Goal: Task Accomplishment & Management: Complete application form

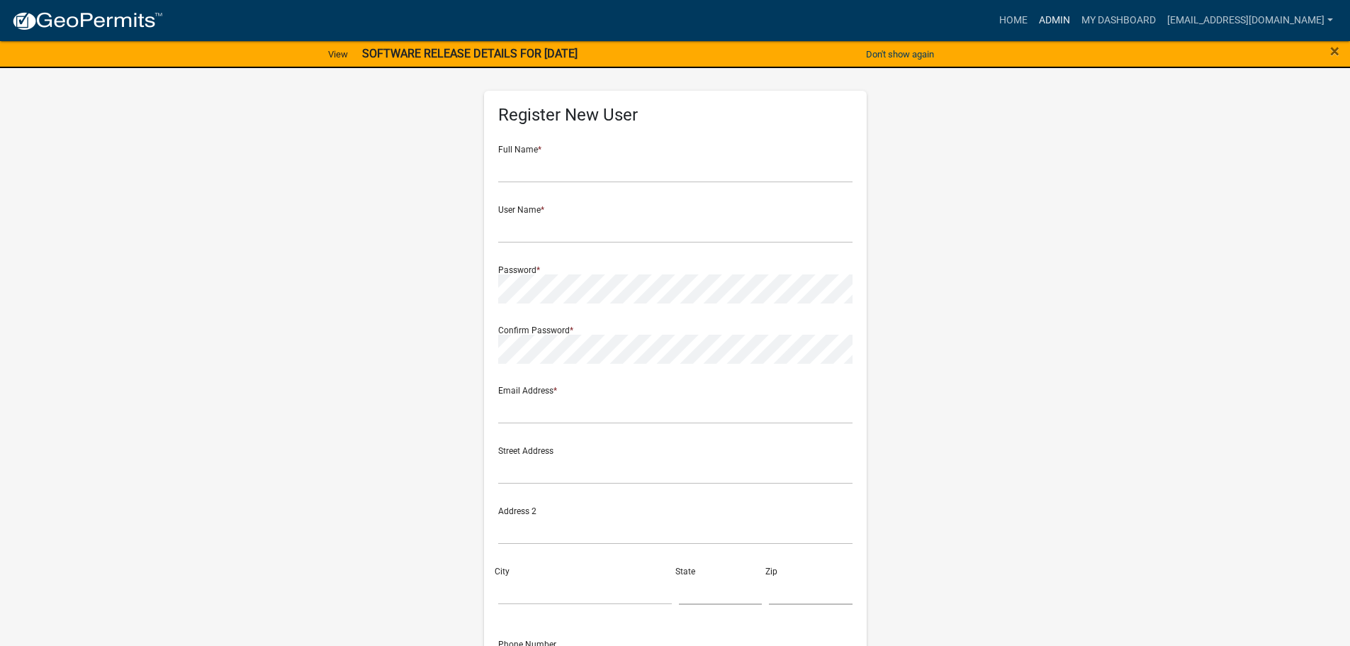
click at [1063, 14] on link "Admin" at bounding box center [1054, 20] width 43 height 27
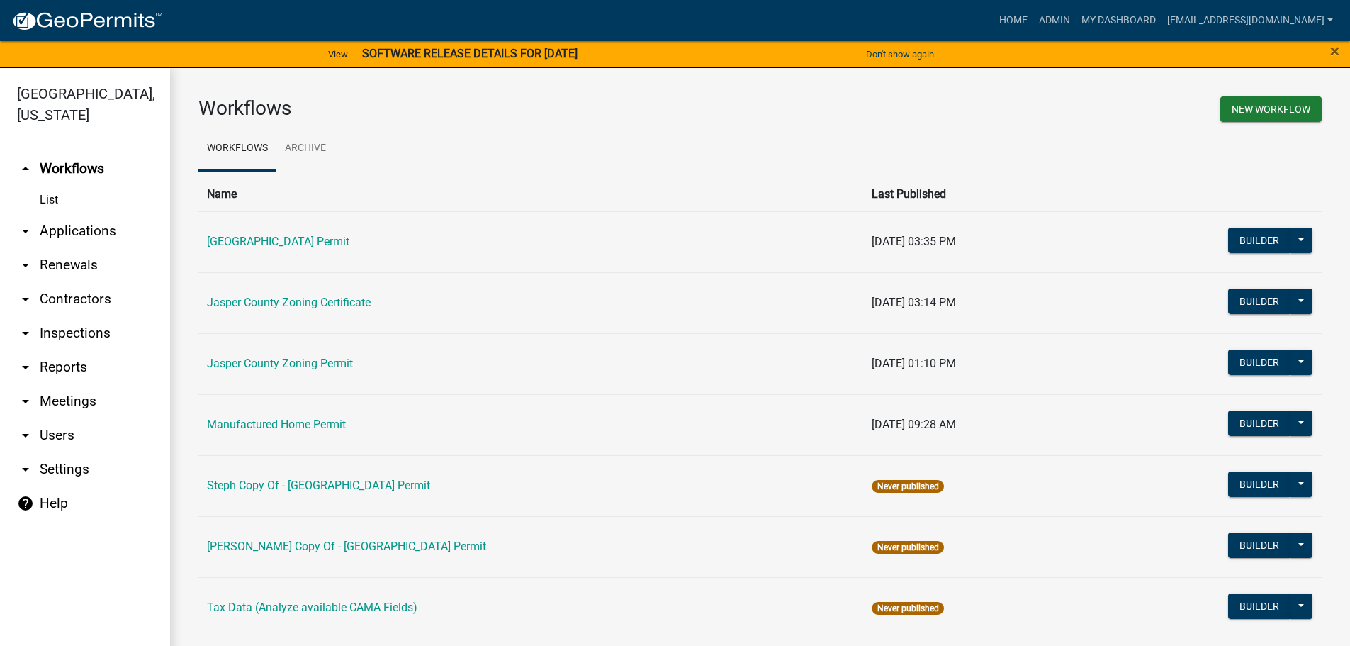
click at [86, 235] on link "arrow_drop_down Applications" at bounding box center [85, 231] width 170 height 34
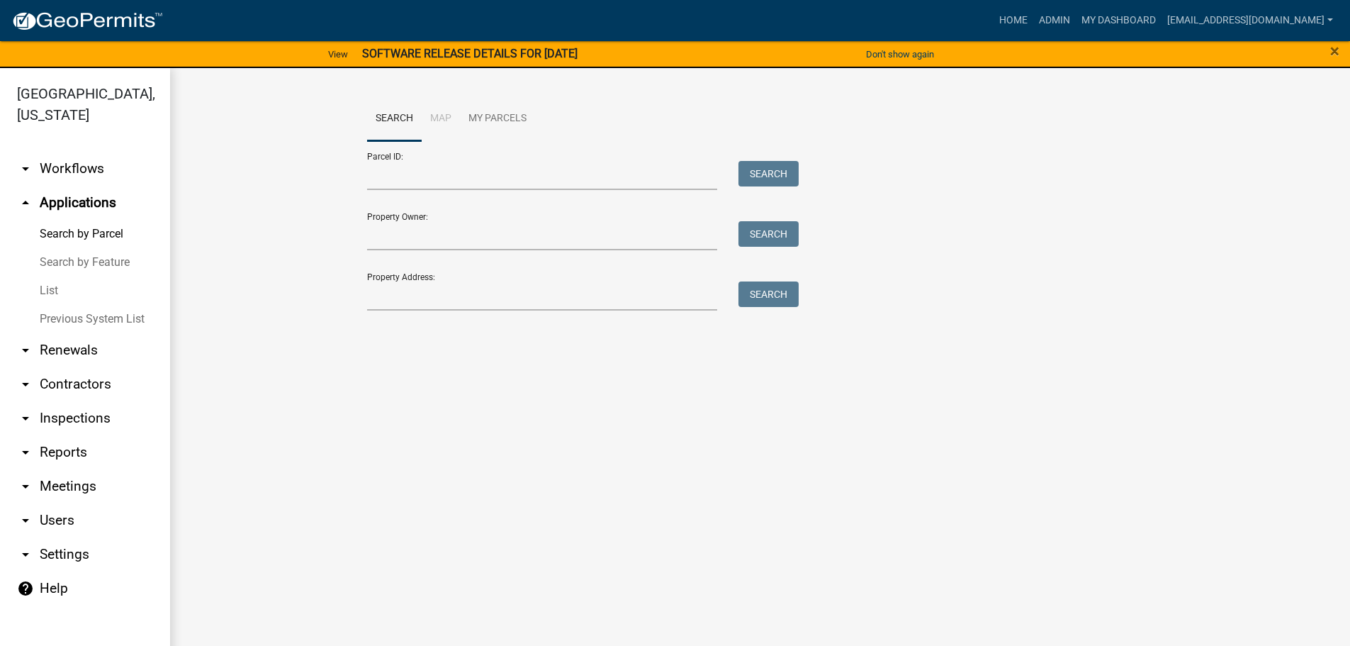
click at [46, 291] on link "List" at bounding box center [85, 290] width 170 height 28
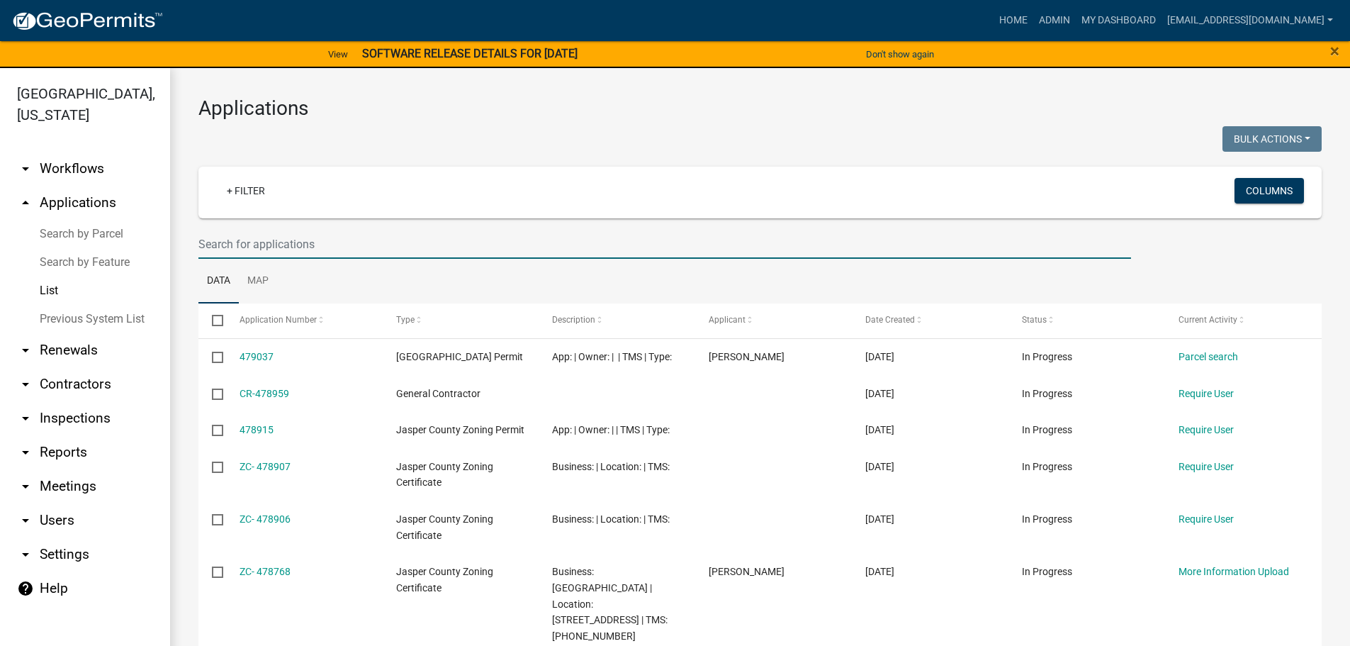
click at [436, 249] on input "text" at bounding box center [664, 244] width 933 height 29
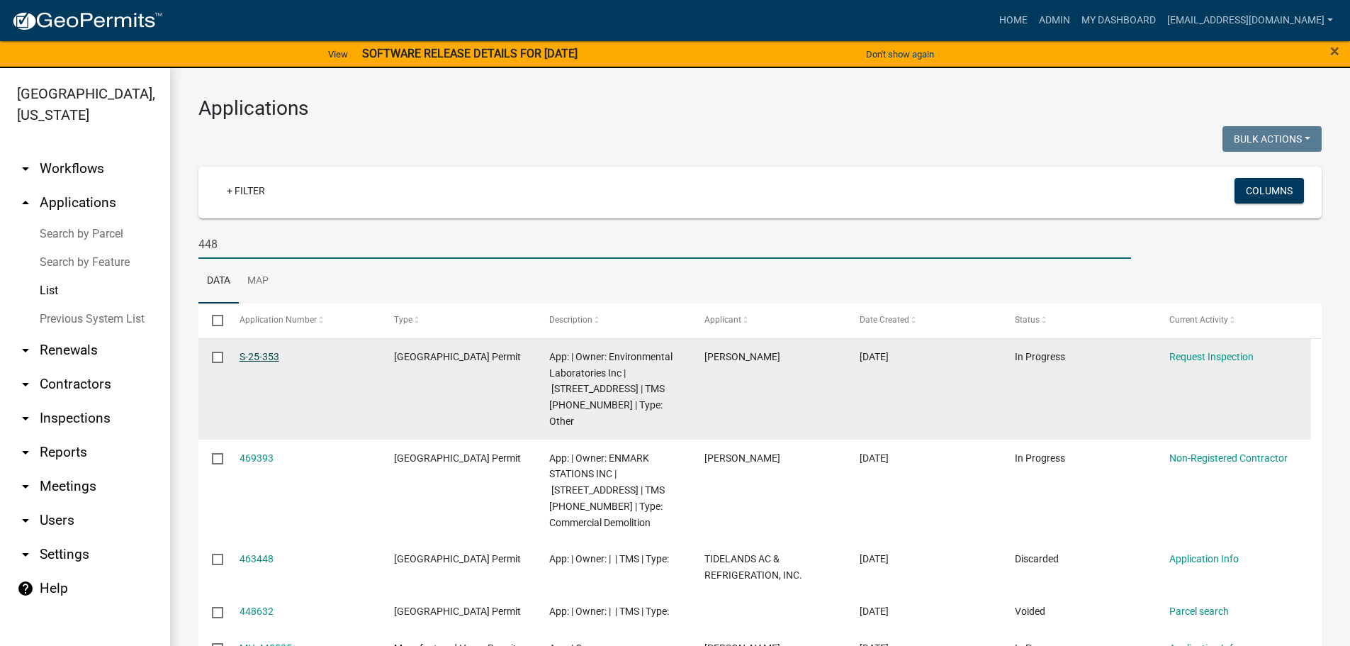
type input "448"
click at [252, 359] on link "S-25-353" at bounding box center [260, 356] width 40 height 11
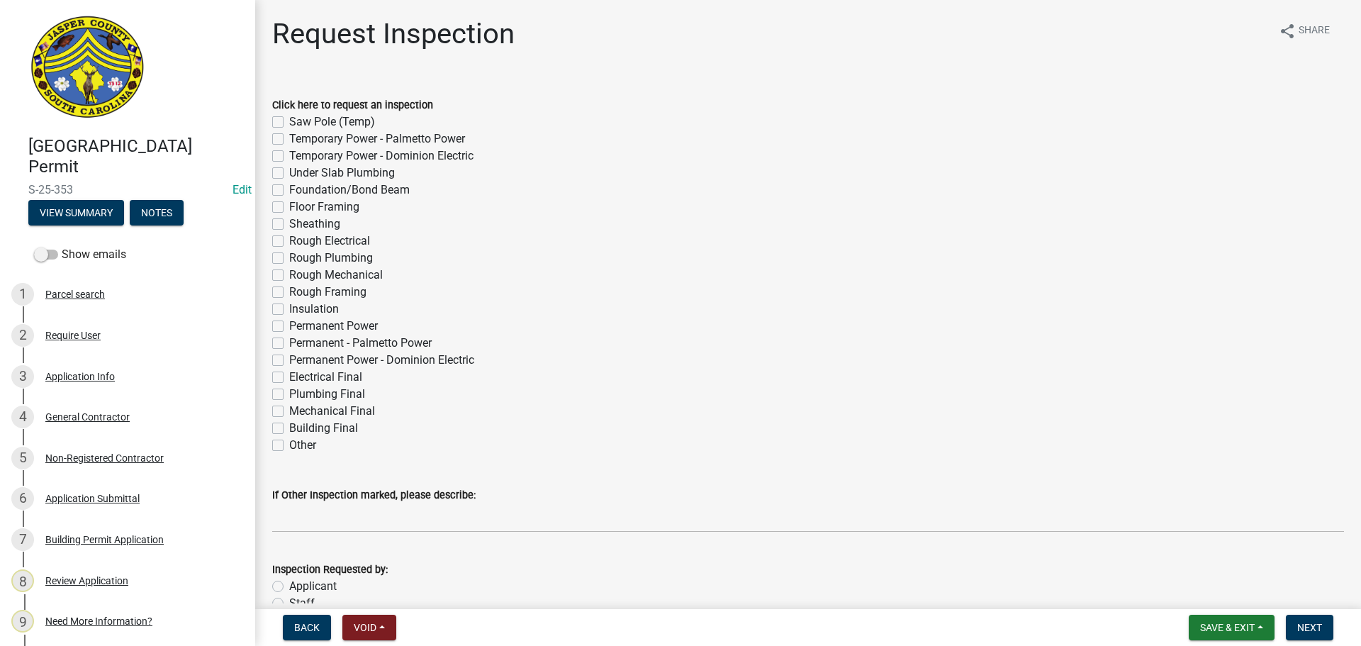
click at [289, 375] on label "Electrical Final" at bounding box center [325, 377] width 73 height 17
click at [289, 375] on input "Electrical Final" at bounding box center [293, 373] width 9 height 9
checkbox input "true"
checkbox input "false"
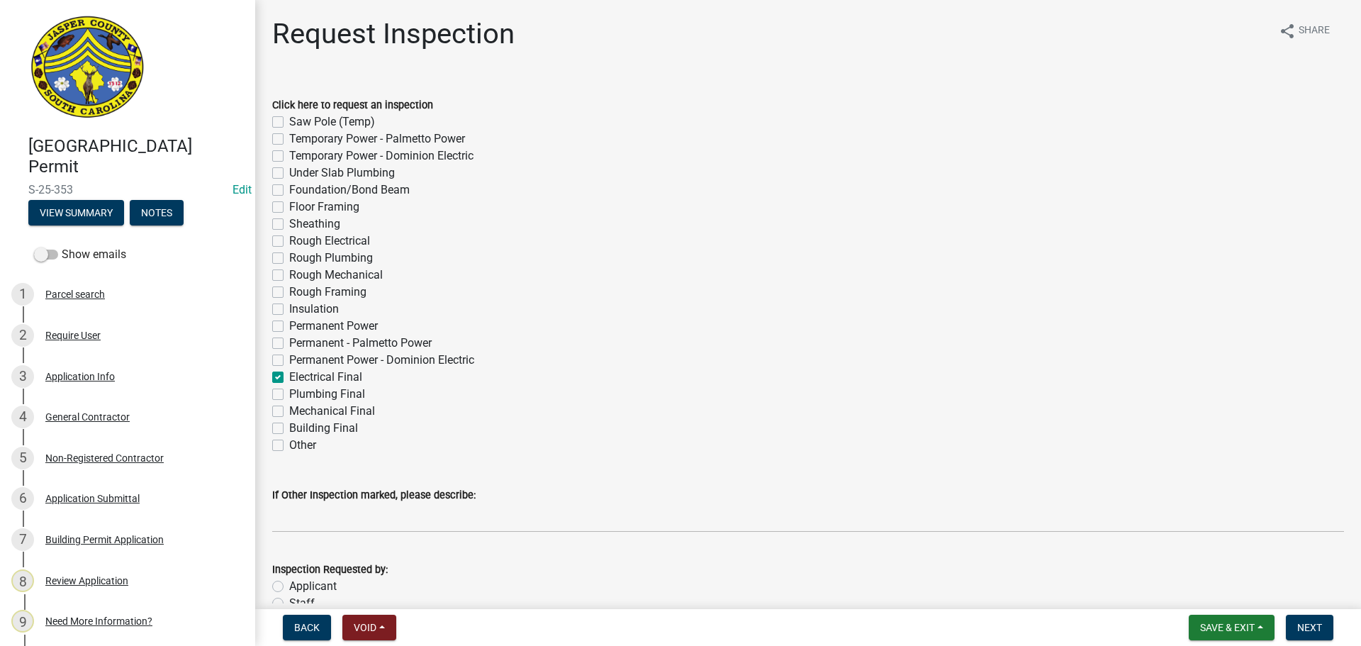
checkbox input "false"
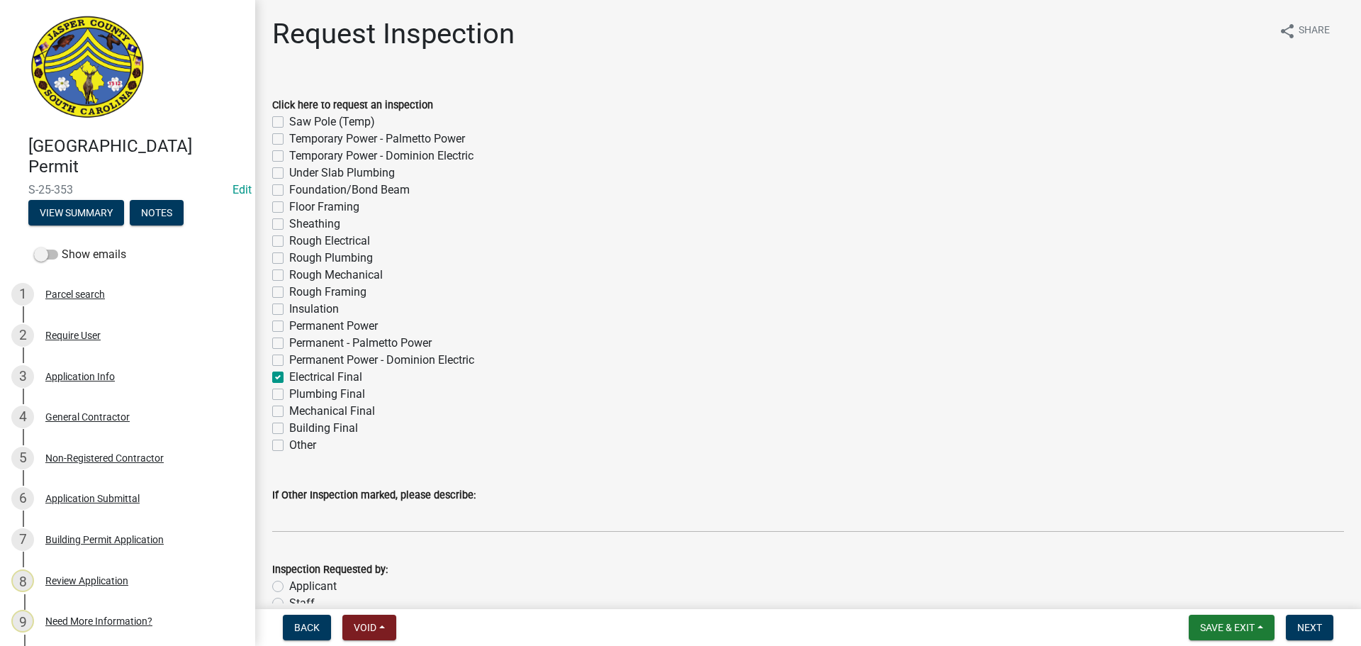
checkbox input "false"
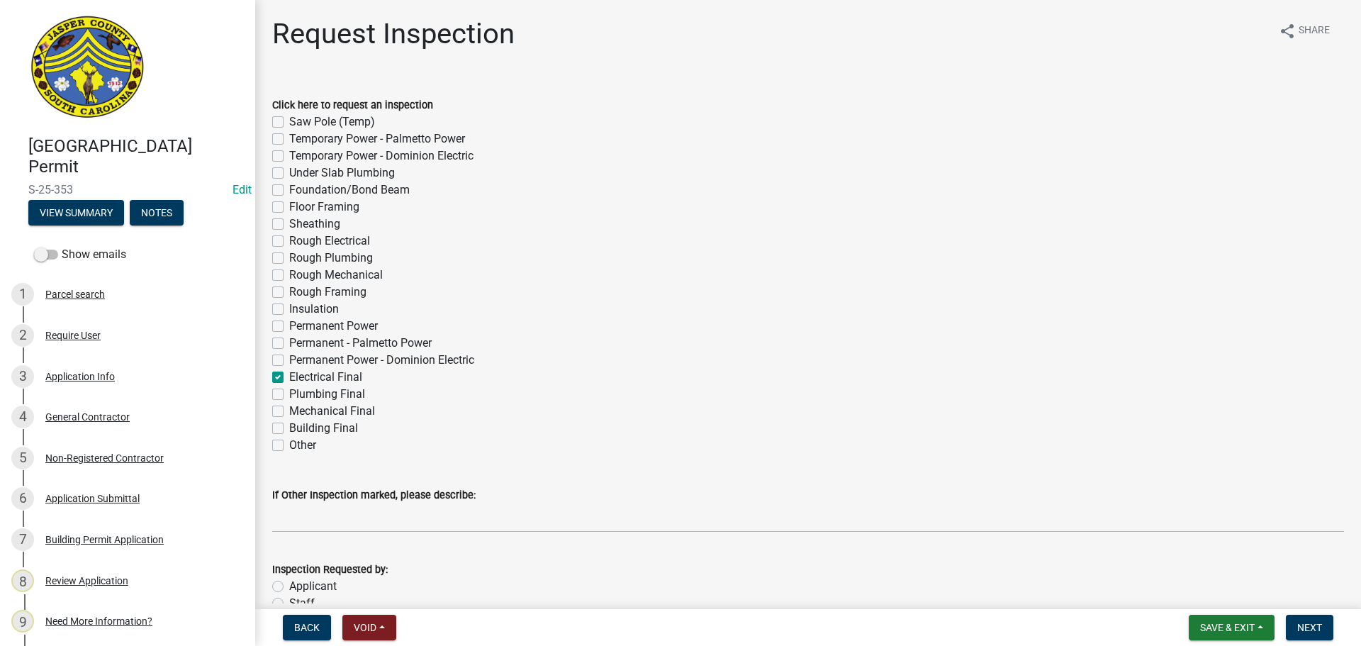
checkbox input "false"
checkbox input "true"
checkbox input "false"
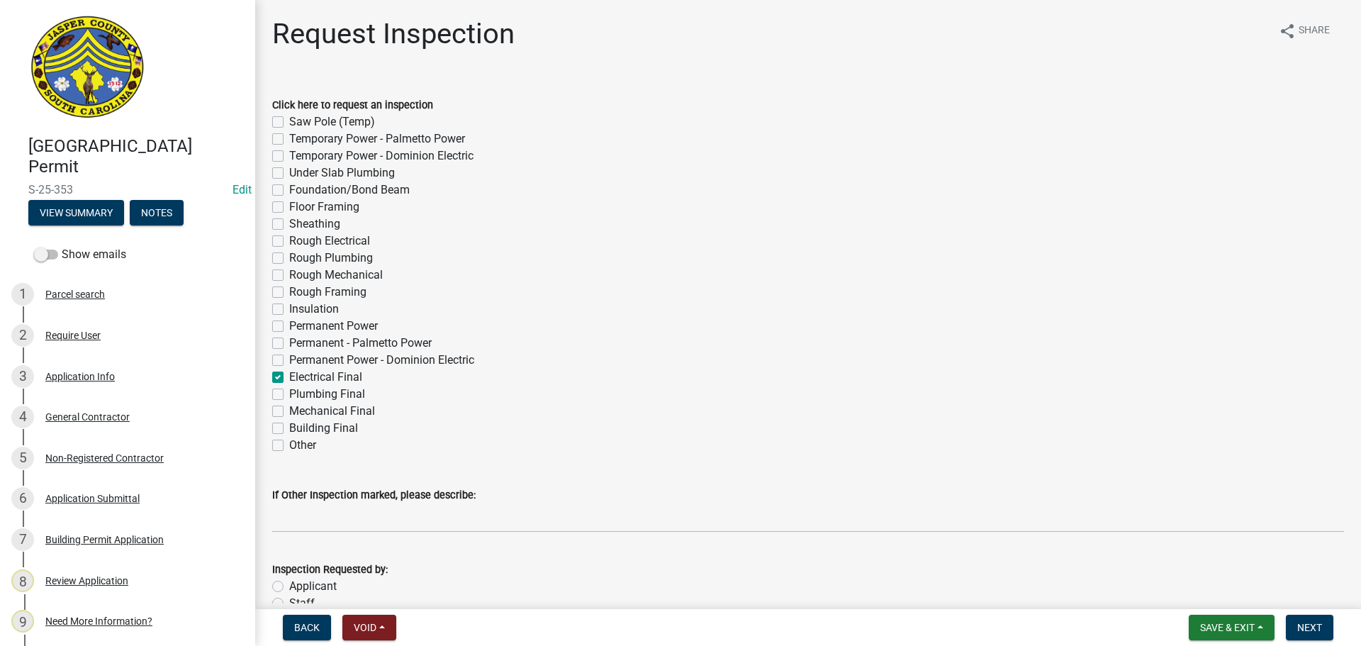
checkbox input "false"
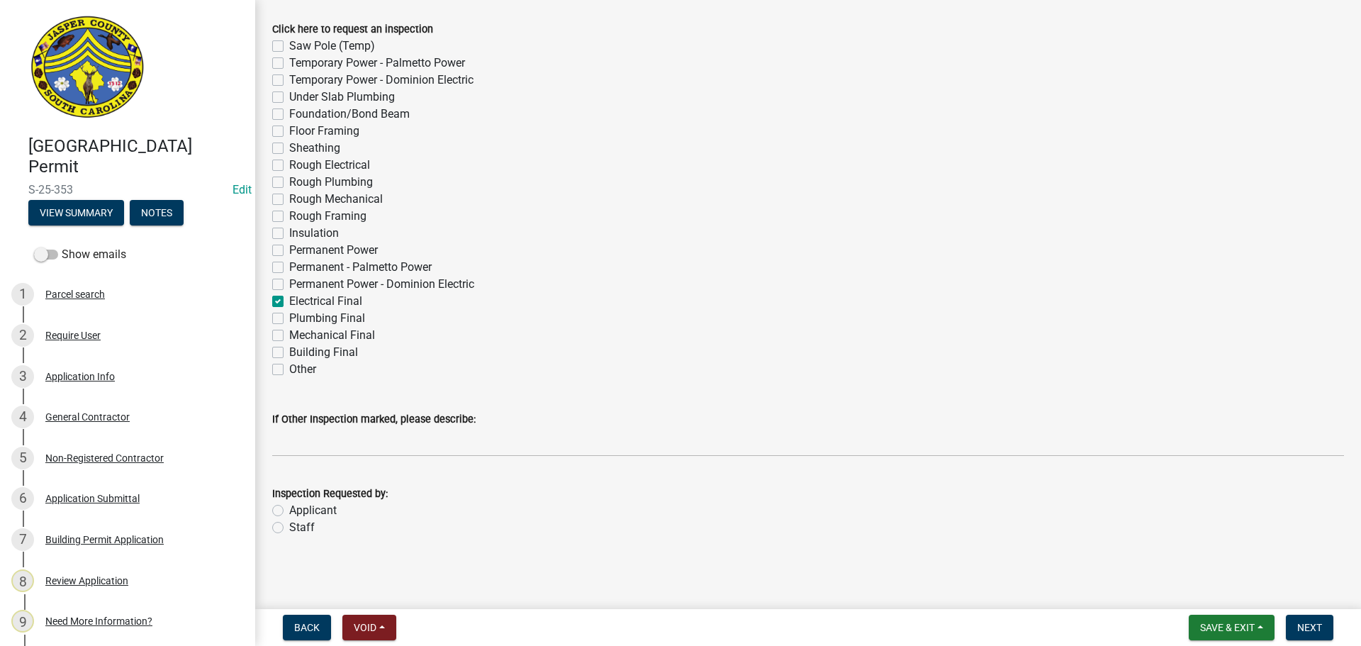
scroll to position [77, 0]
click at [289, 527] on label "Staff" at bounding box center [302, 526] width 26 height 17
click at [289, 527] on input "Staff" at bounding box center [293, 522] width 9 height 9
radio input "true"
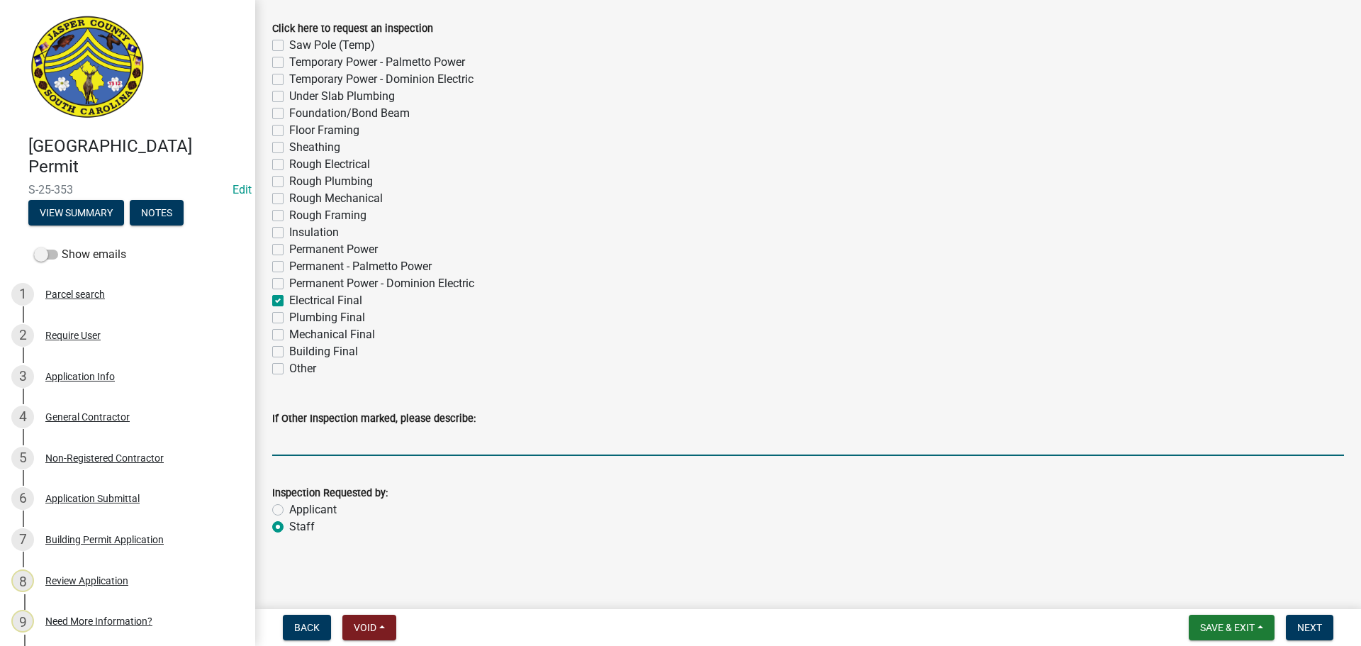
click at [310, 450] on input "If Other Inspection marked, please describe:" at bounding box center [808, 441] width 1072 height 29
type input "do not add to tomorrows schedule"
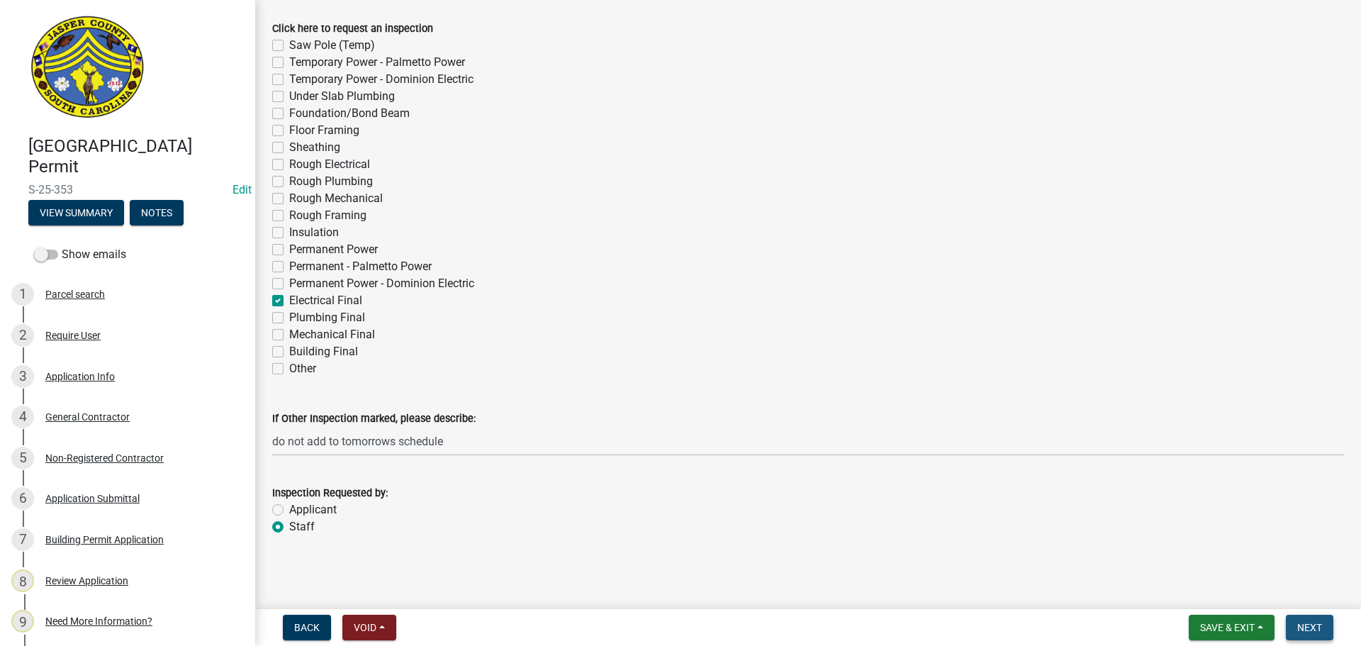
click at [1305, 622] on span "Next" at bounding box center [1309, 627] width 25 height 11
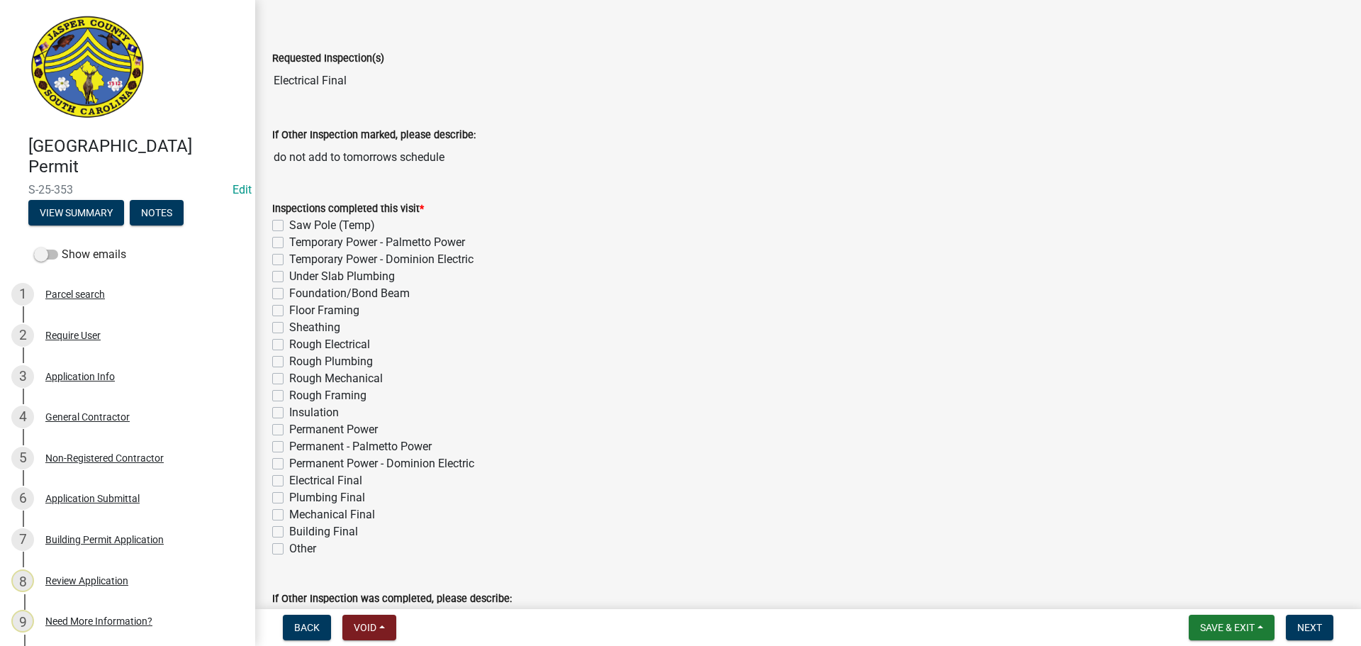
scroll to position [142, 0]
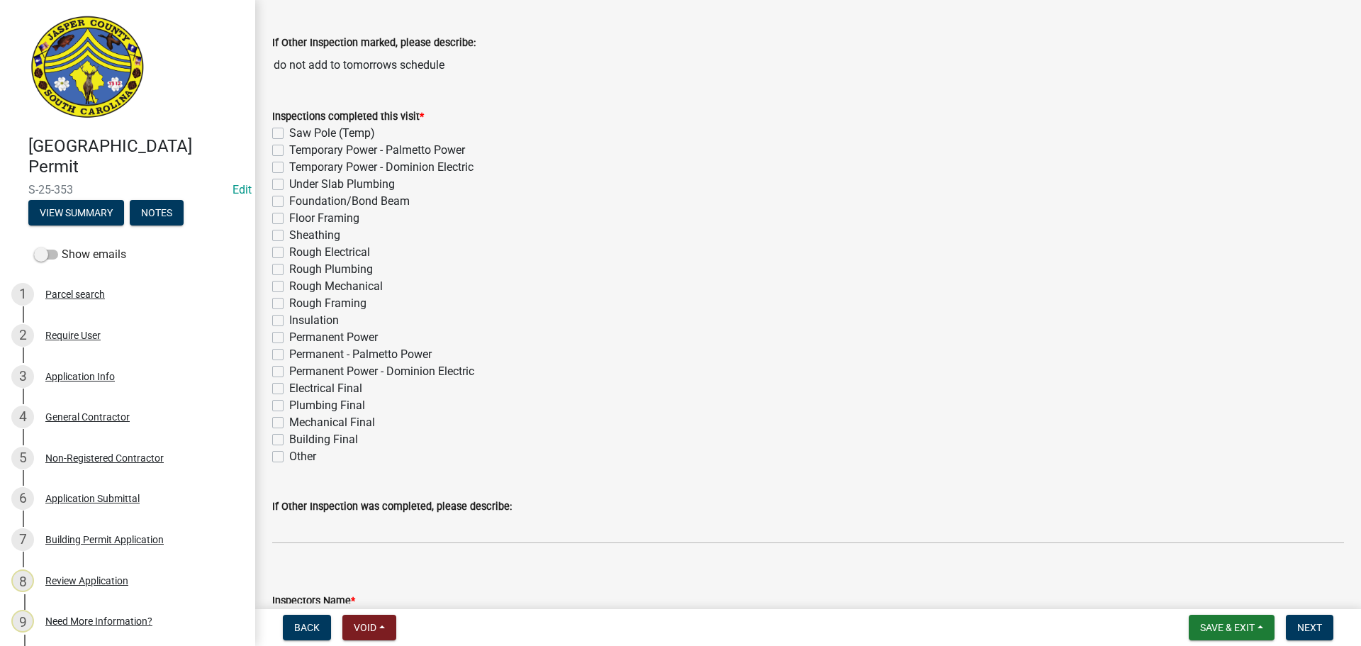
click at [289, 393] on label "Electrical Final" at bounding box center [325, 388] width 73 height 17
click at [289, 389] on input "Electrical Final" at bounding box center [293, 384] width 9 height 9
checkbox input "true"
checkbox input "false"
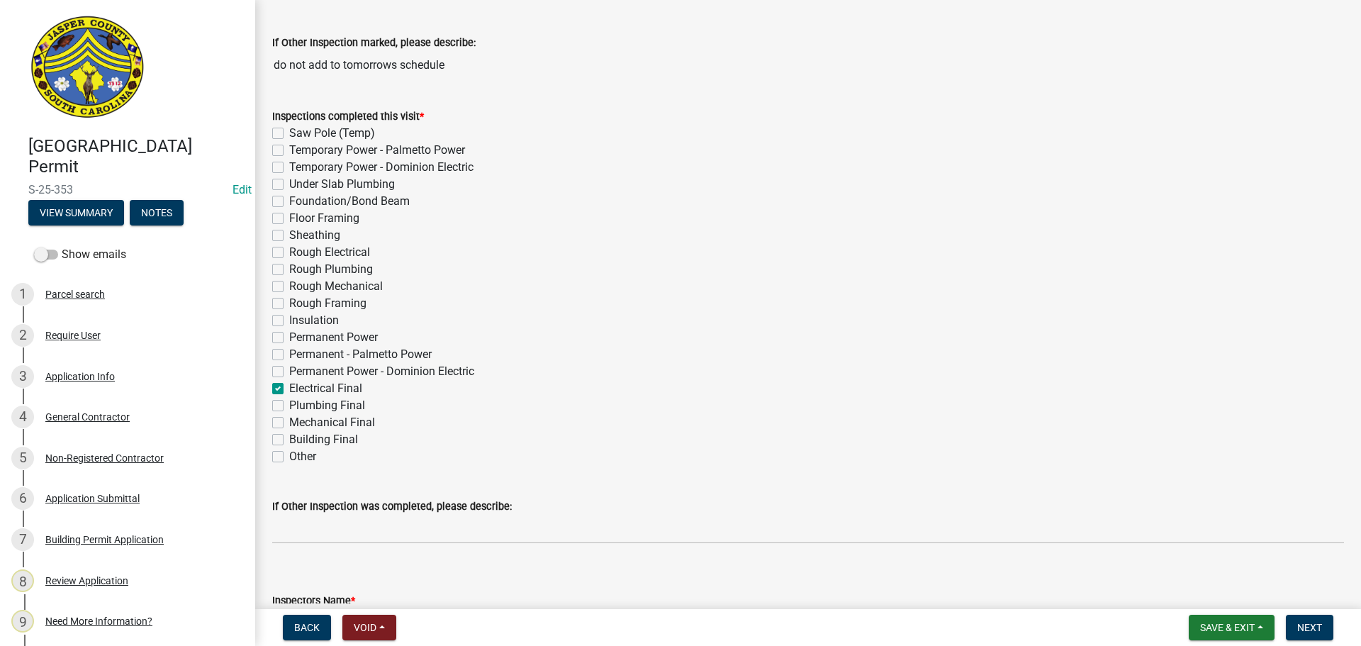
checkbox input "false"
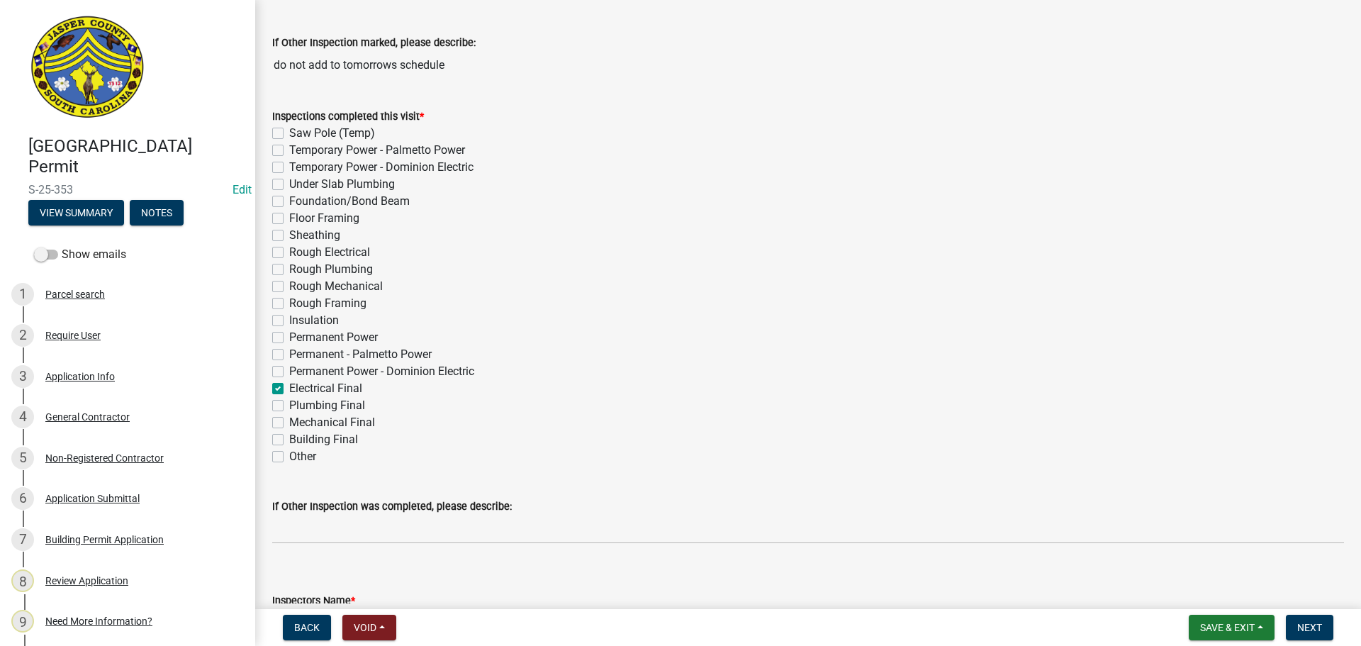
checkbox input "false"
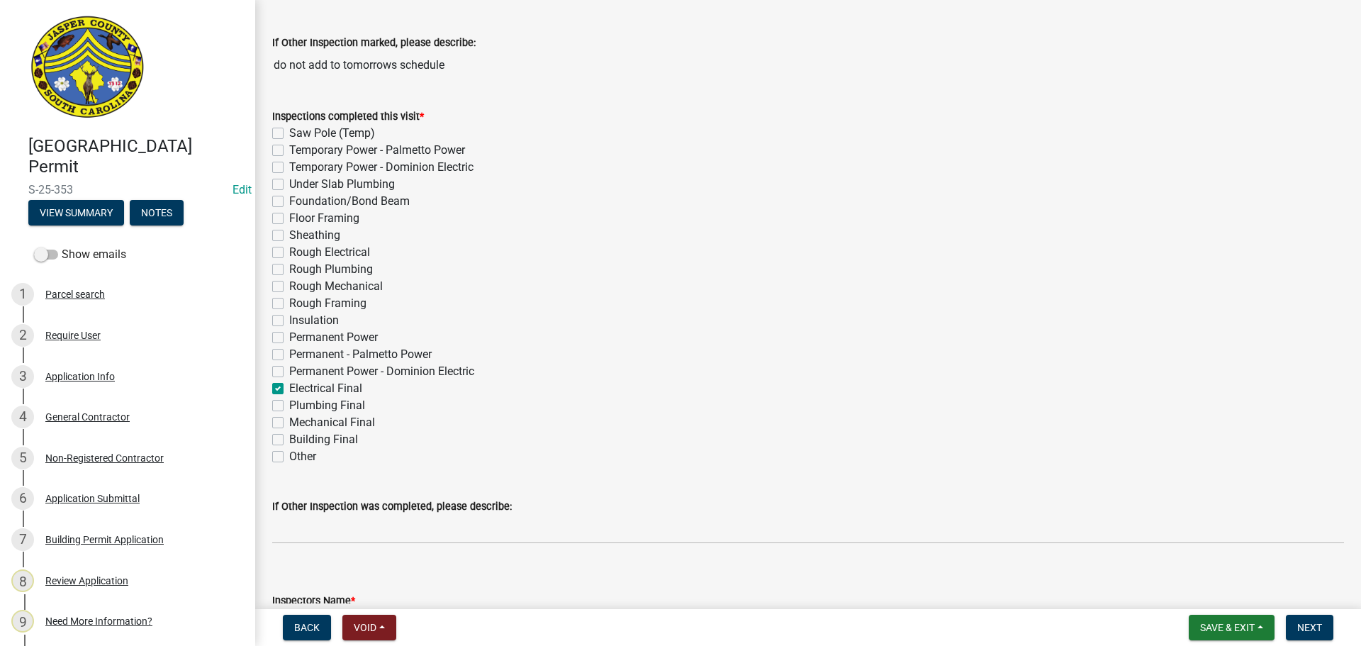
checkbox input "false"
checkbox input "true"
checkbox input "false"
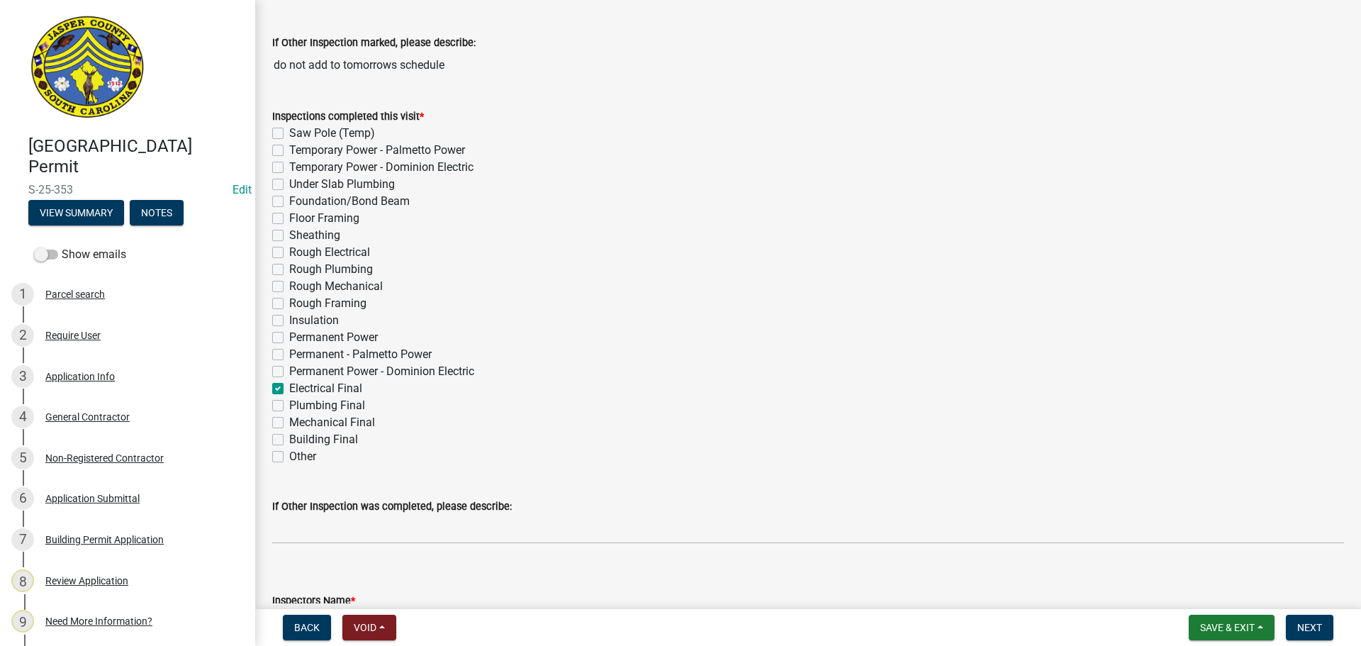
checkbox input "false"
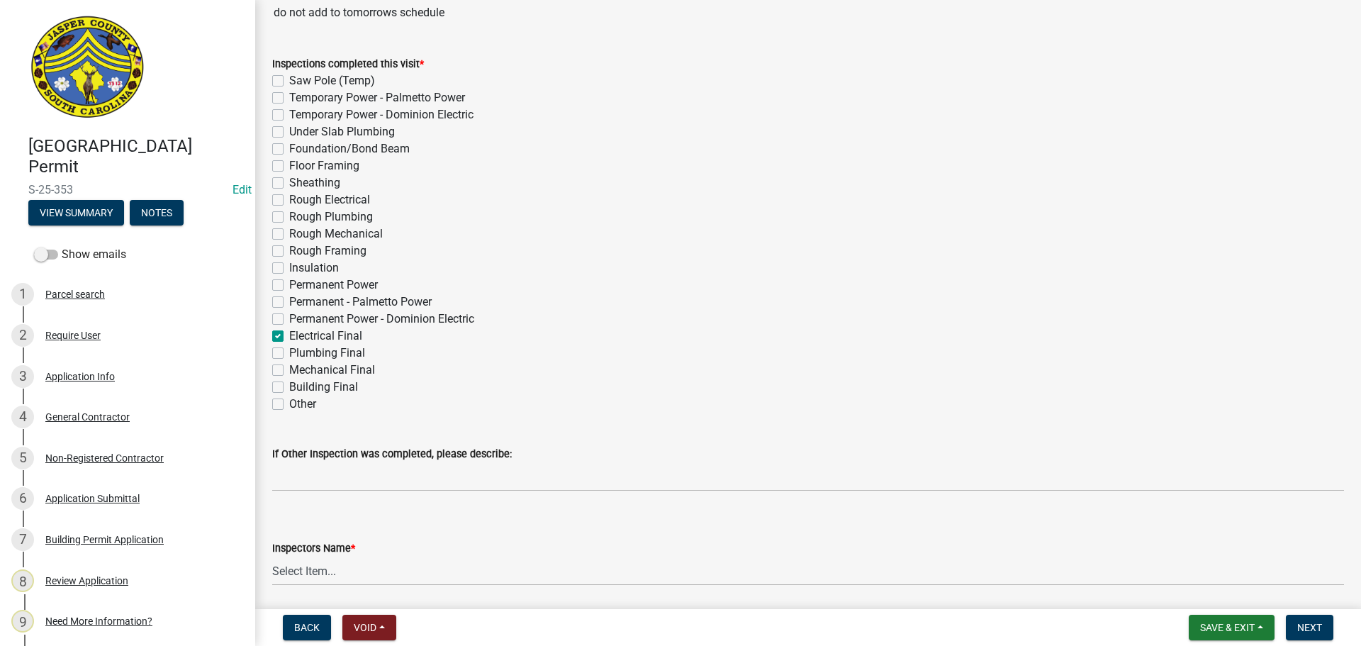
scroll to position [284, 0]
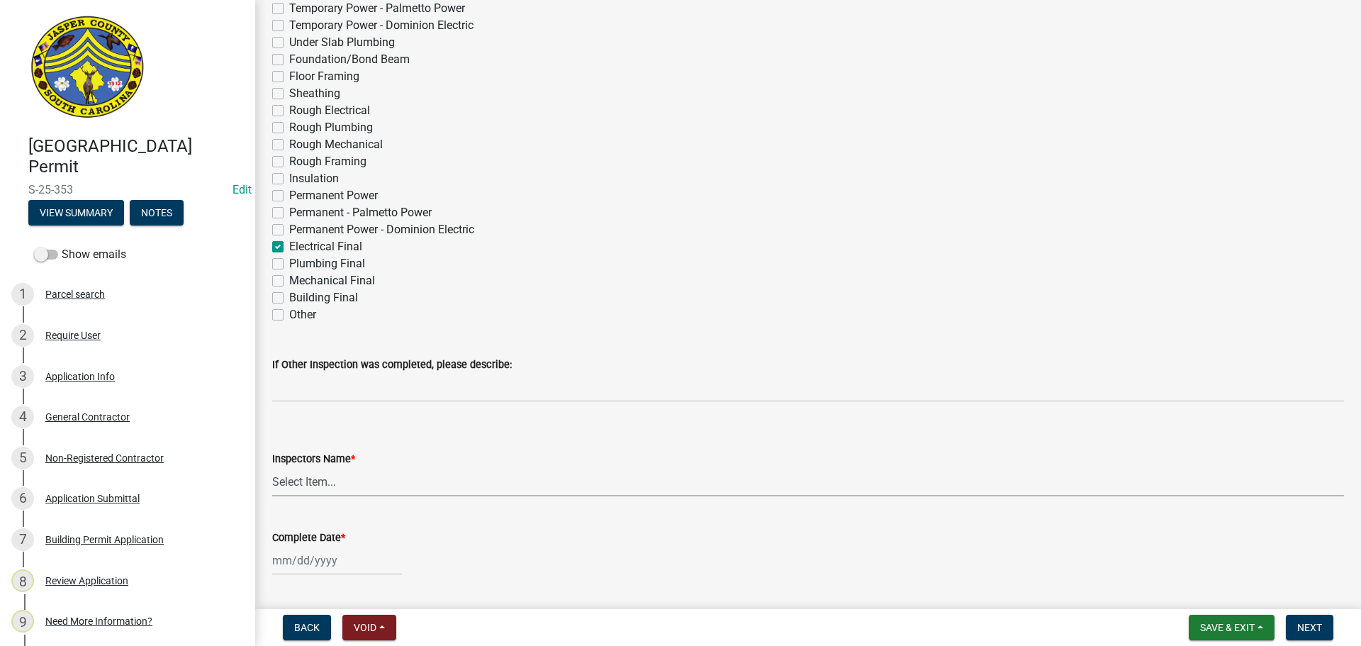
click at [308, 481] on select "Select Item... [EMAIL_ADDRESS][DOMAIN_NAME] ([PERSON_NAME] ) rcampbell ([PERSON…" at bounding box center [808, 481] width 1072 height 29
select select "2d9ba1e5-2fdd-4b15-98d0-073dcbeb5880"
click at [272, 467] on select "Select Item... [EMAIL_ADDRESS][DOMAIN_NAME] ([PERSON_NAME] ) rcampbell ([PERSON…" at bounding box center [808, 481] width 1072 height 29
click at [361, 558] on div at bounding box center [337, 560] width 130 height 29
select select "9"
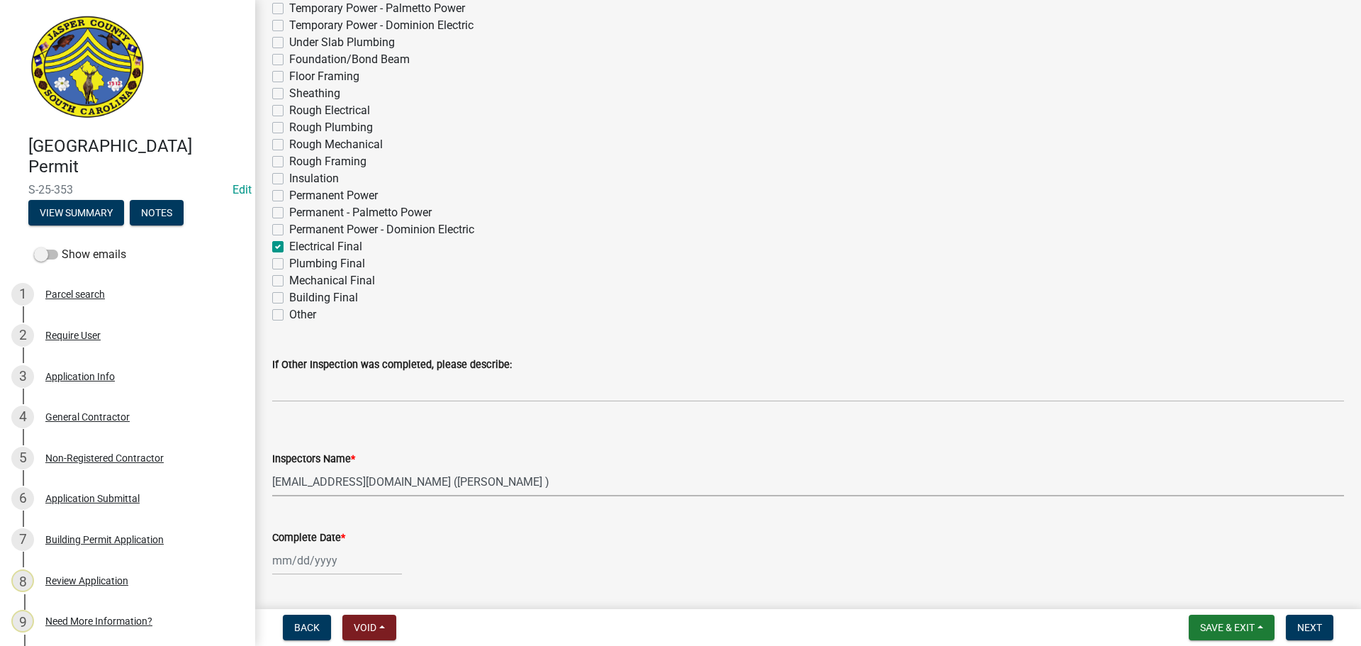
select select "2025"
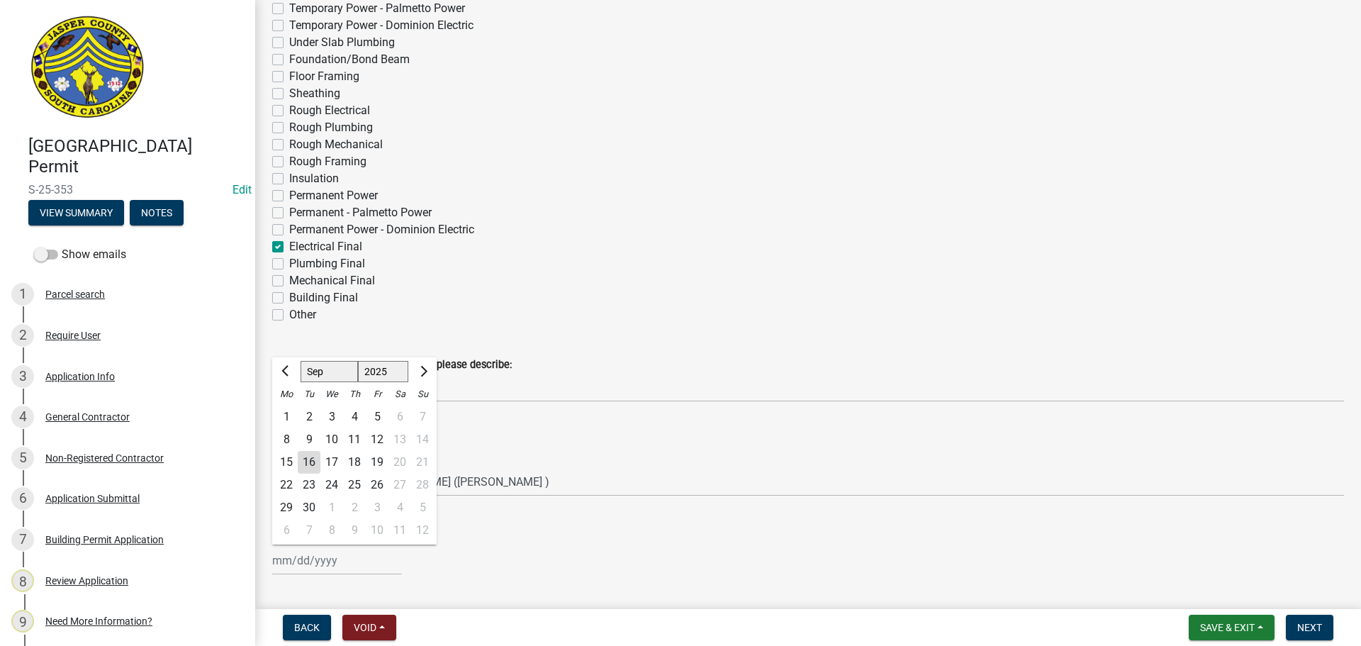
click at [315, 459] on div "16" at bounding box center [309, 462] width 23 height 23
type input "[DATE]"
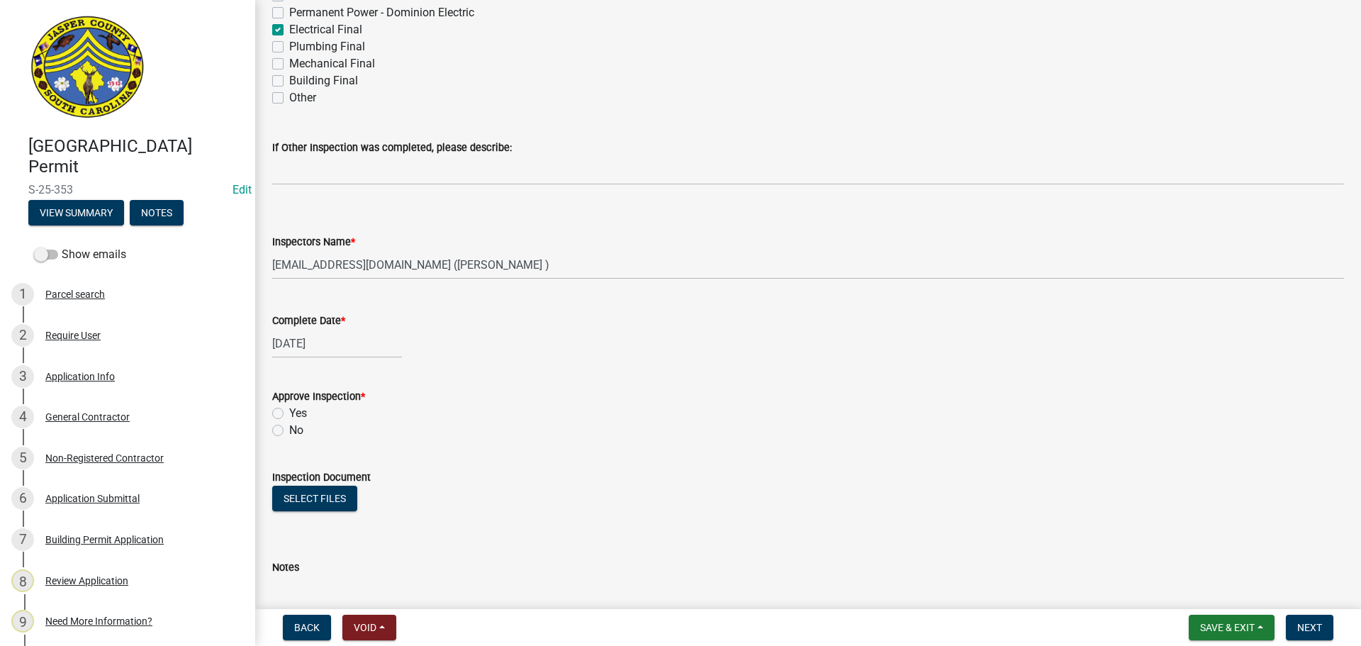
scroll to position [567, 0]
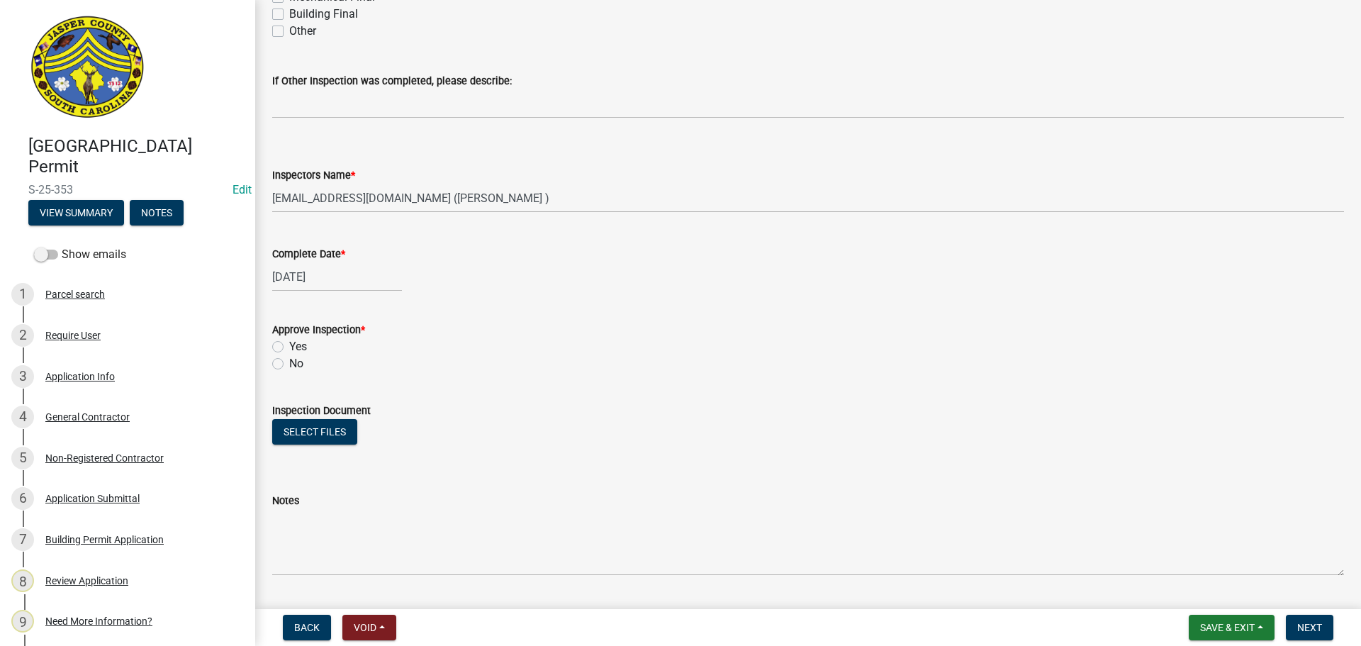
click at [289, 349] on label "Yes" at bounding box center [298, 346] width 18 height 17
click at [289, 347] on input "Yes" at bounding box center [293, 342] width 9 height 9
radio input "true"
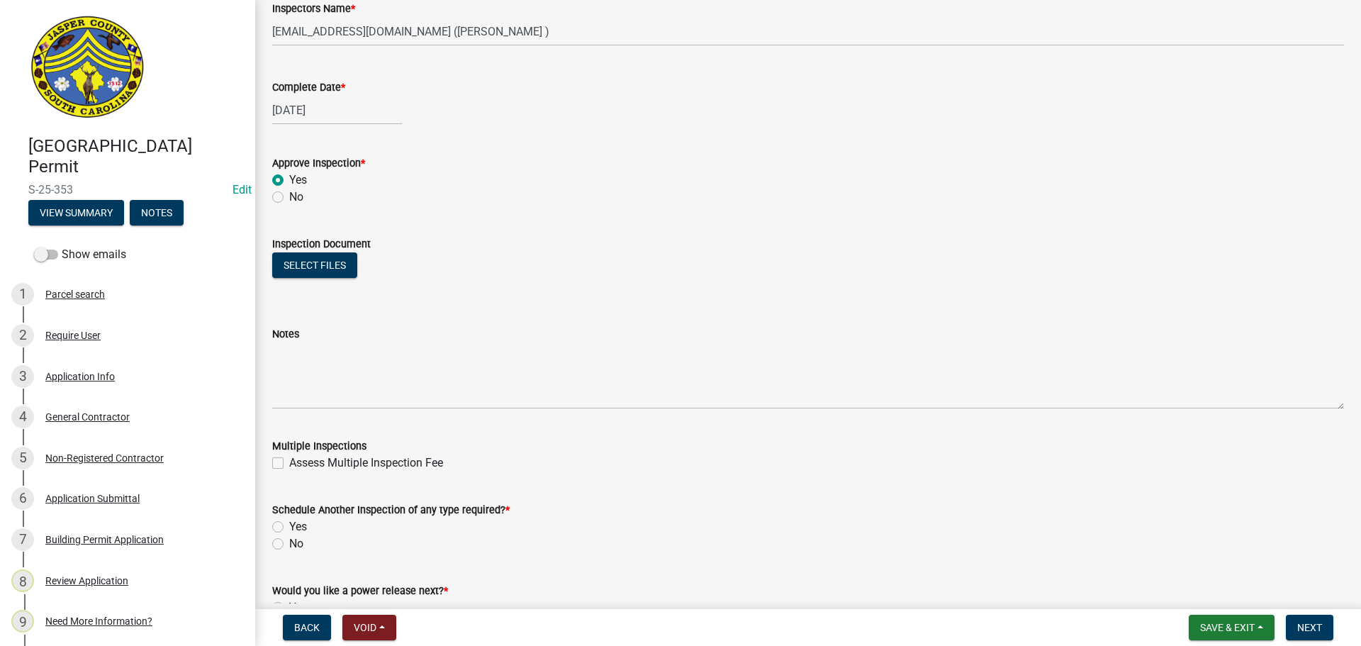
scroll to position [780, 0]
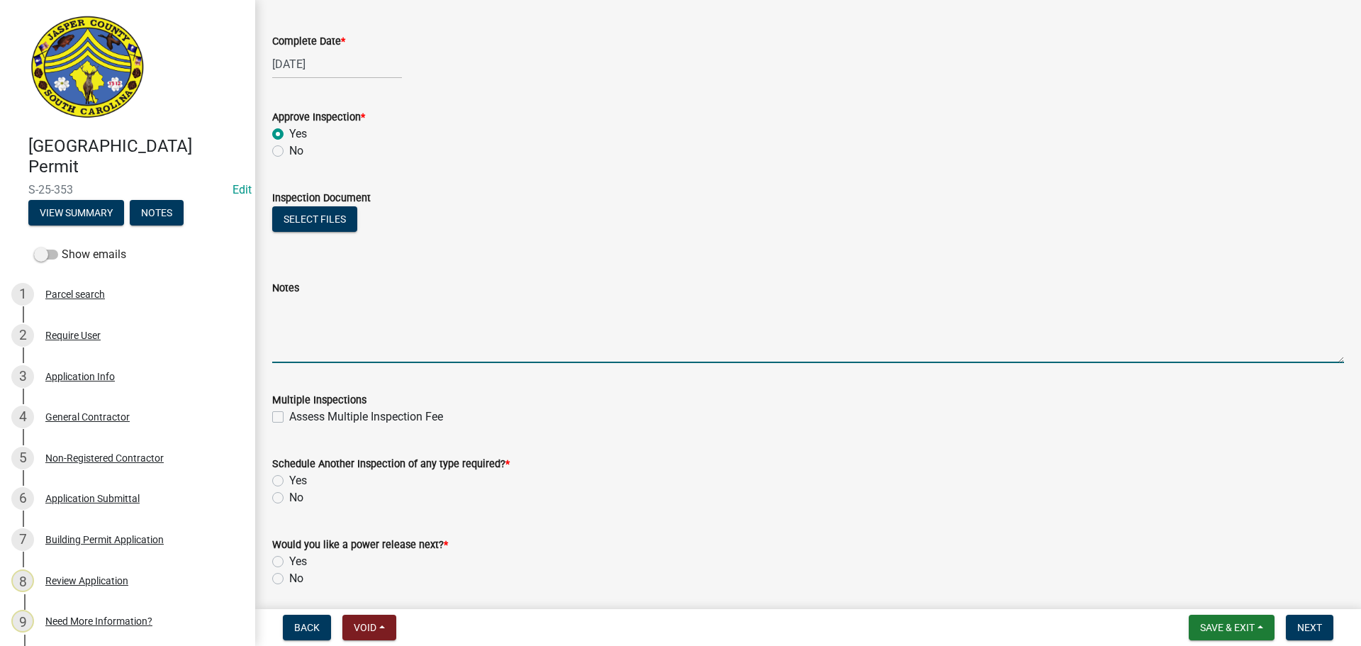
click at [329, 335] on textarea "Notes" at bounding box center [808, 329] width 1072 height 67
type textarea "Finish insulation on DEF lines and call for Mechanical final"
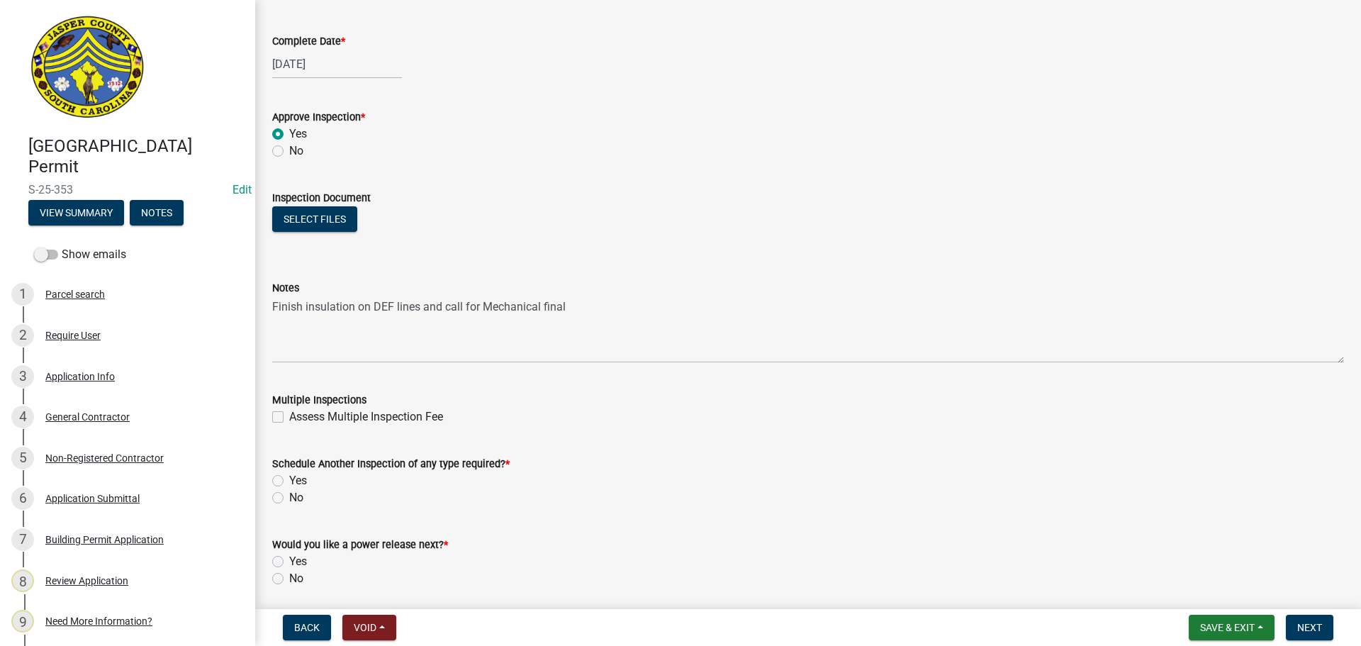
click at [289, 480] on label "Yes" at bounding box center [298, 480] width 18 height 17
click at [289, 480] on input "Yes" at bounding box center [293, 476] width 9 height 9
radio input "true"
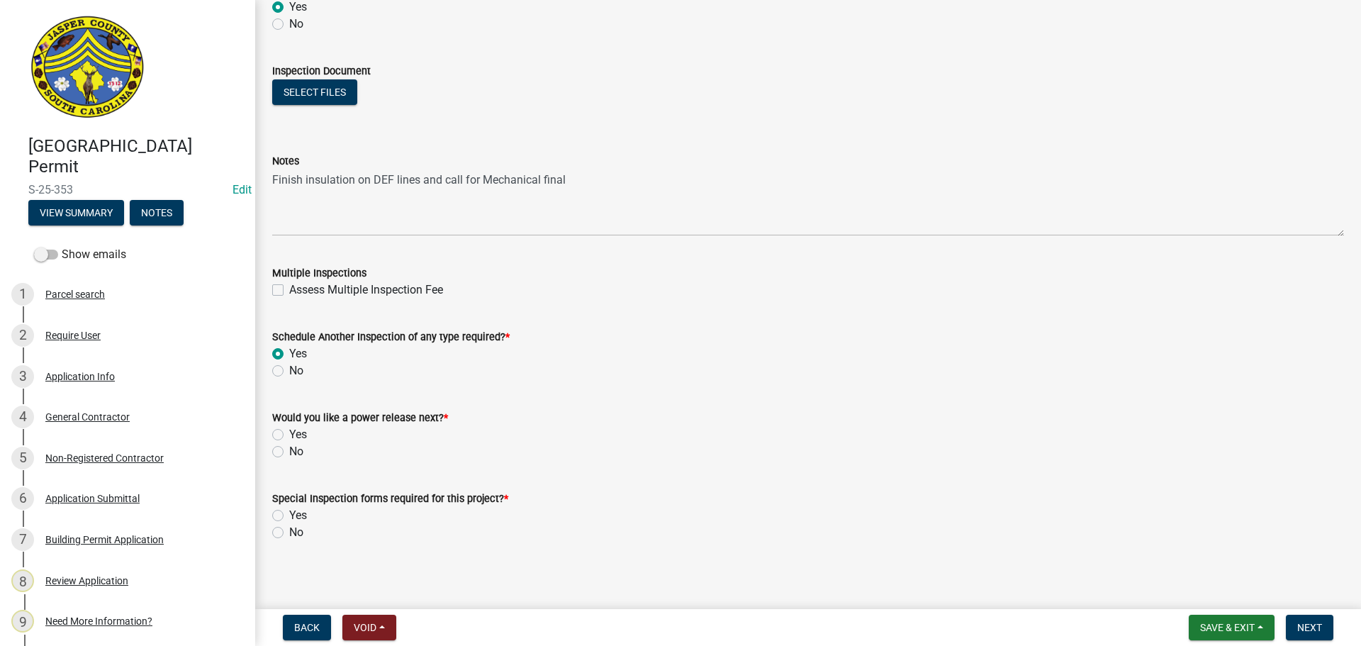
scroll to position [912, 0]
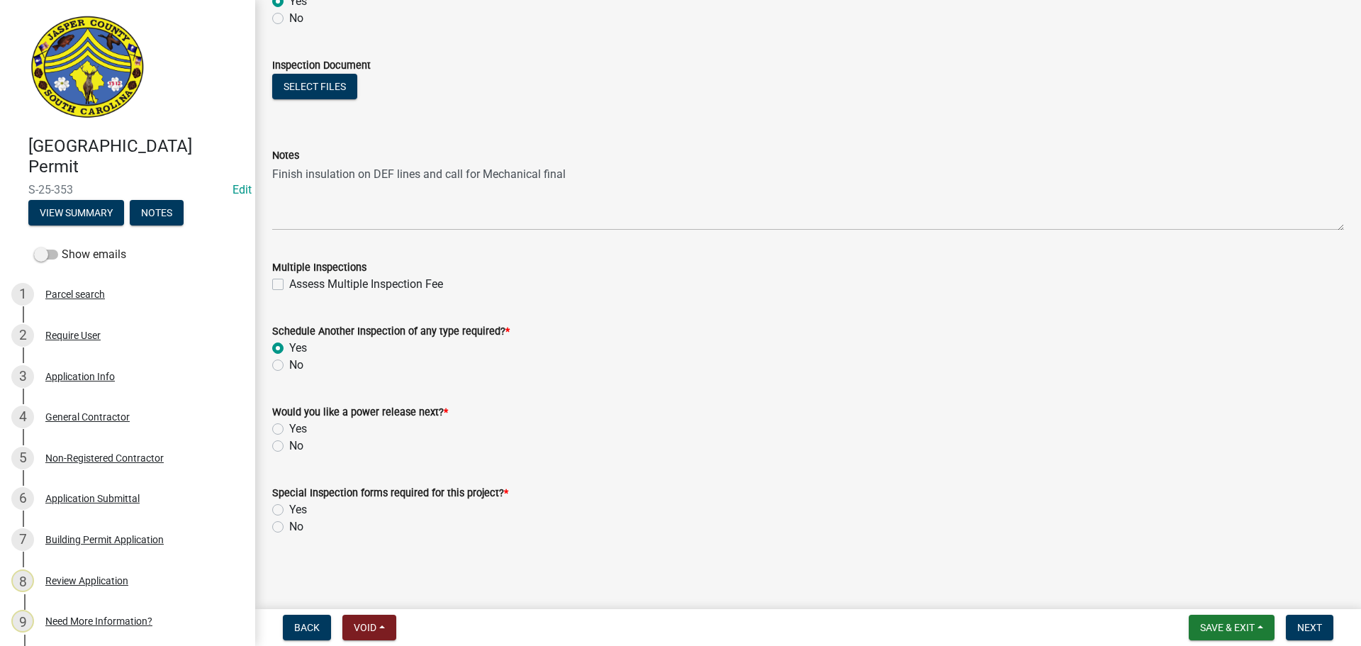
click at [289, 449] on label "No" at bounding box center [296, 445] width 14 height 17
click at [289, 447] on input "No" at bounding box center [293, 441] width 9 height 9
radio input "true"
click at [289, 530] on label "No" at bounding box center [296, 526] width 14 height 17
click at [289, 527] on input "No" at bounding box center [293, 522] width 9 height 9
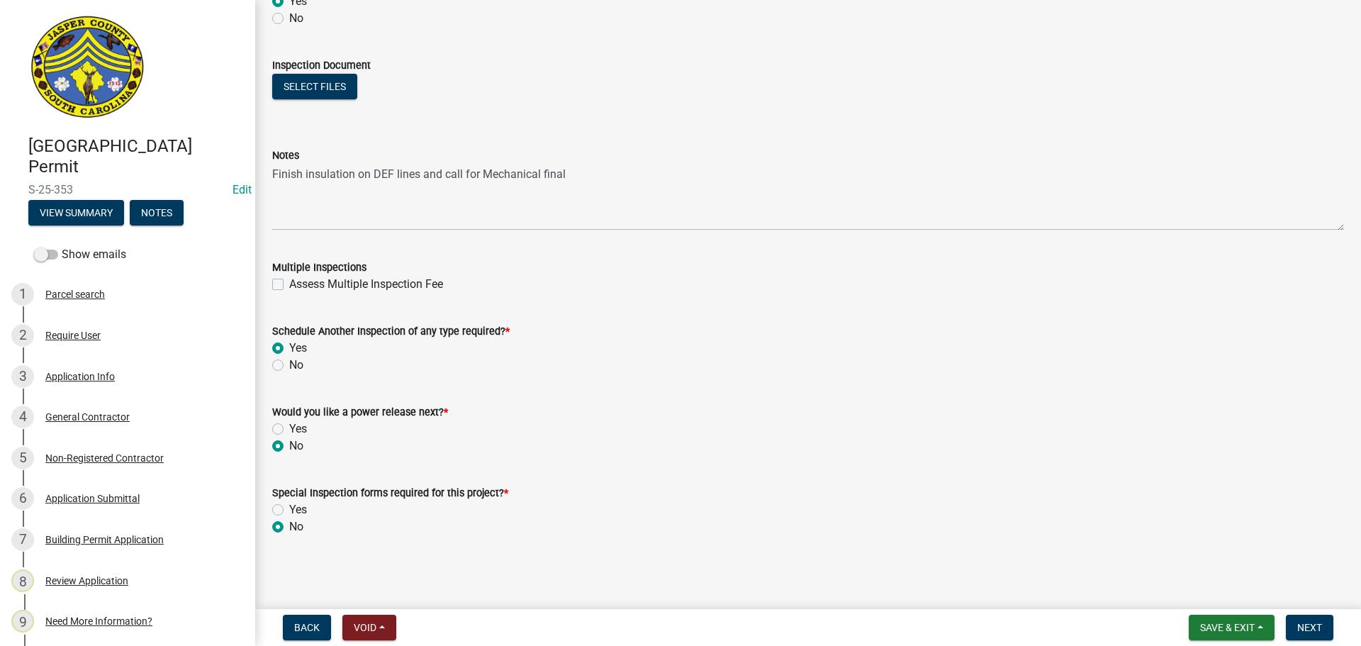
radio input "true"
click at [1311, 624] on span "Next" at bounding box center [1309, 627] width 25 height 11
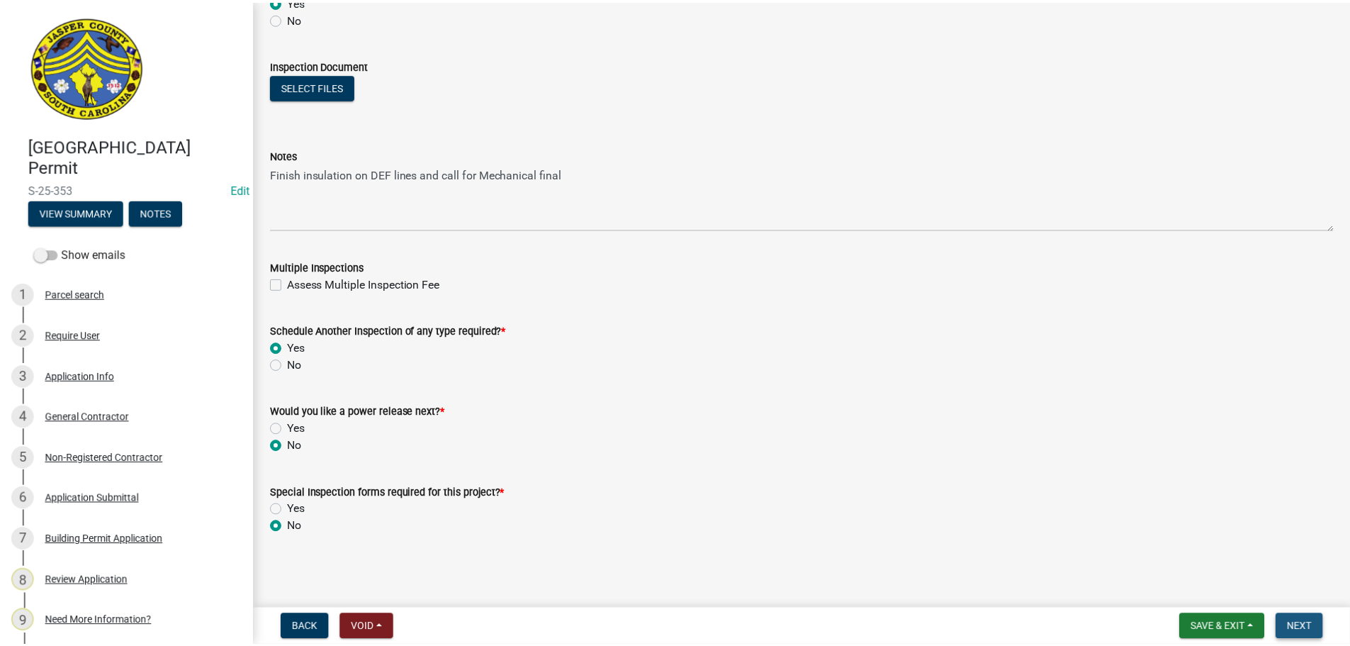
scroll to position [0, 0]
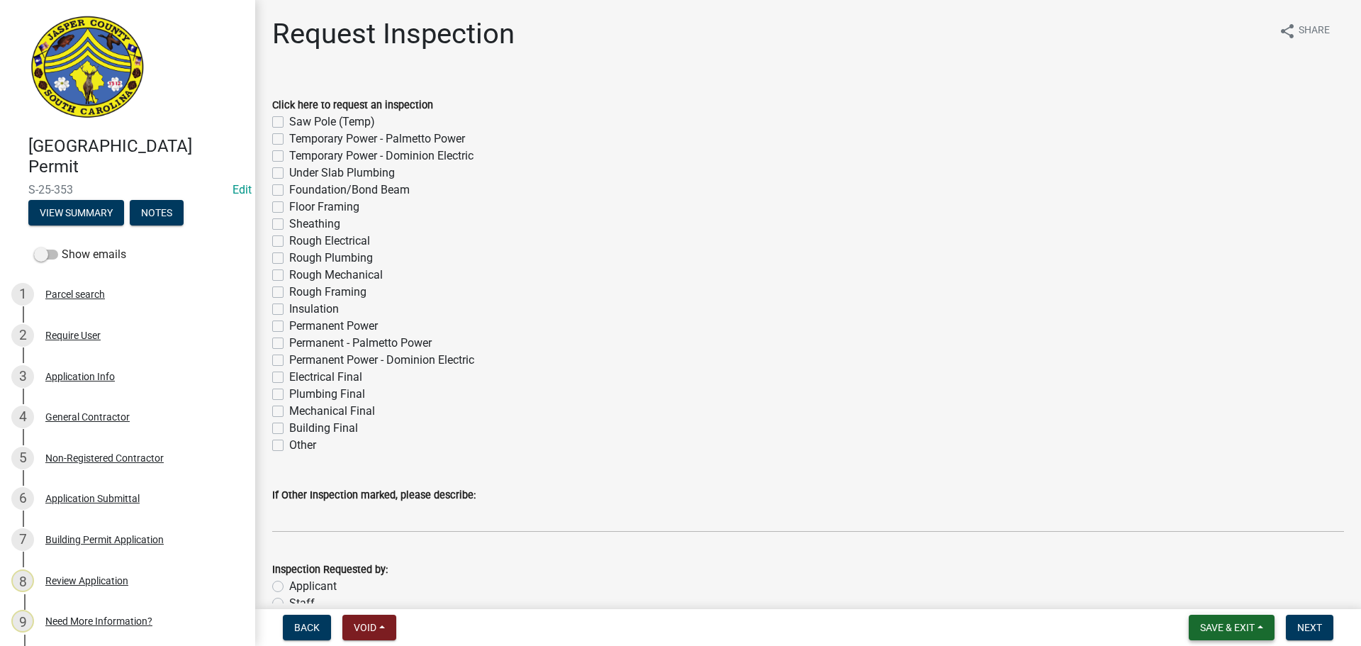
click at [1239, 622] on span "Save & Exit" at bounding box center [1227, 627] width 55 height 11
click at [1218, 588] on button "Save & Exit" at bounding box center [1217, 590] width 113 height 34
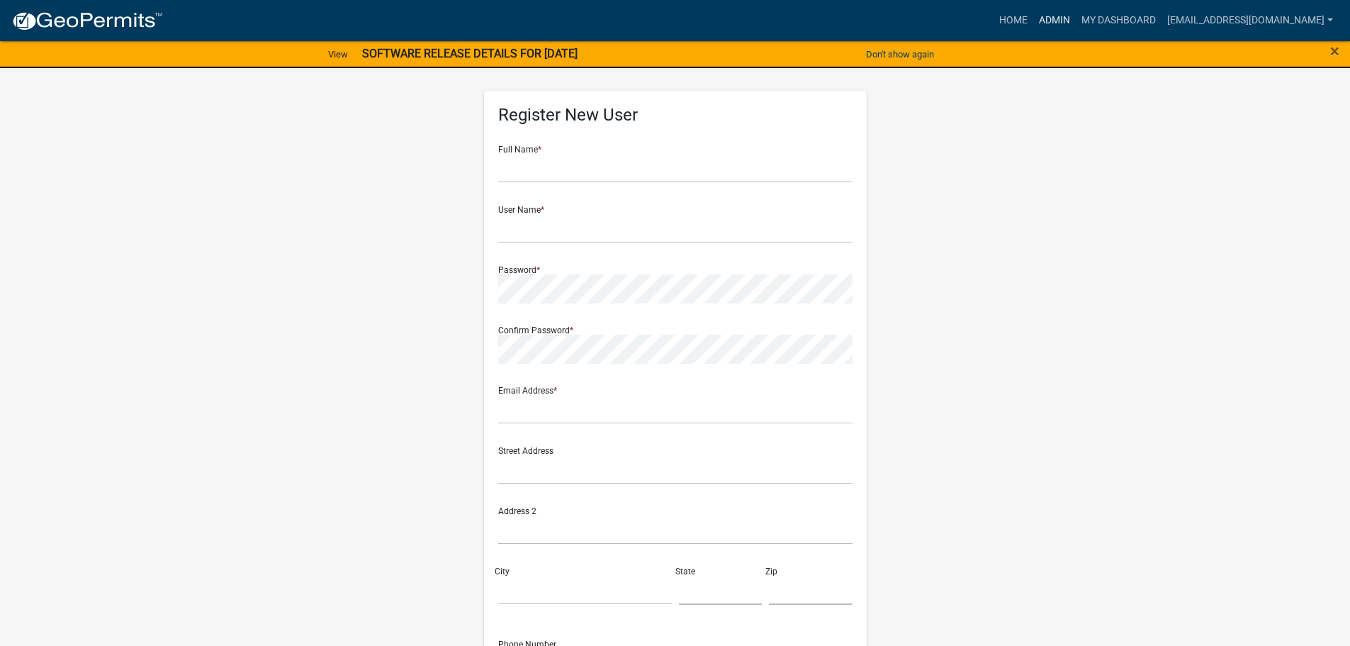
click at [1055, 23] on link "Admin" at bounding box center [1054, 20] width 43 height 27
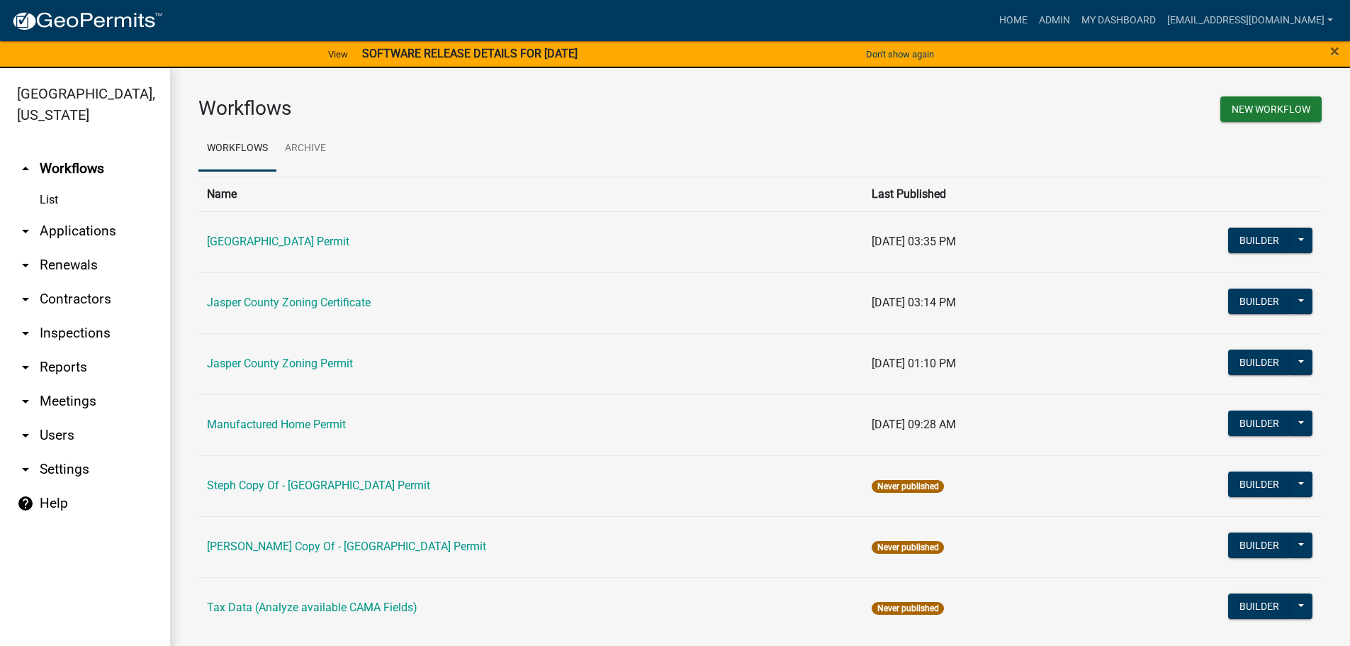
click at [99, 234] on link "arrow_drop_down Applications" at bounding box center [85, 231] width 170 height 34
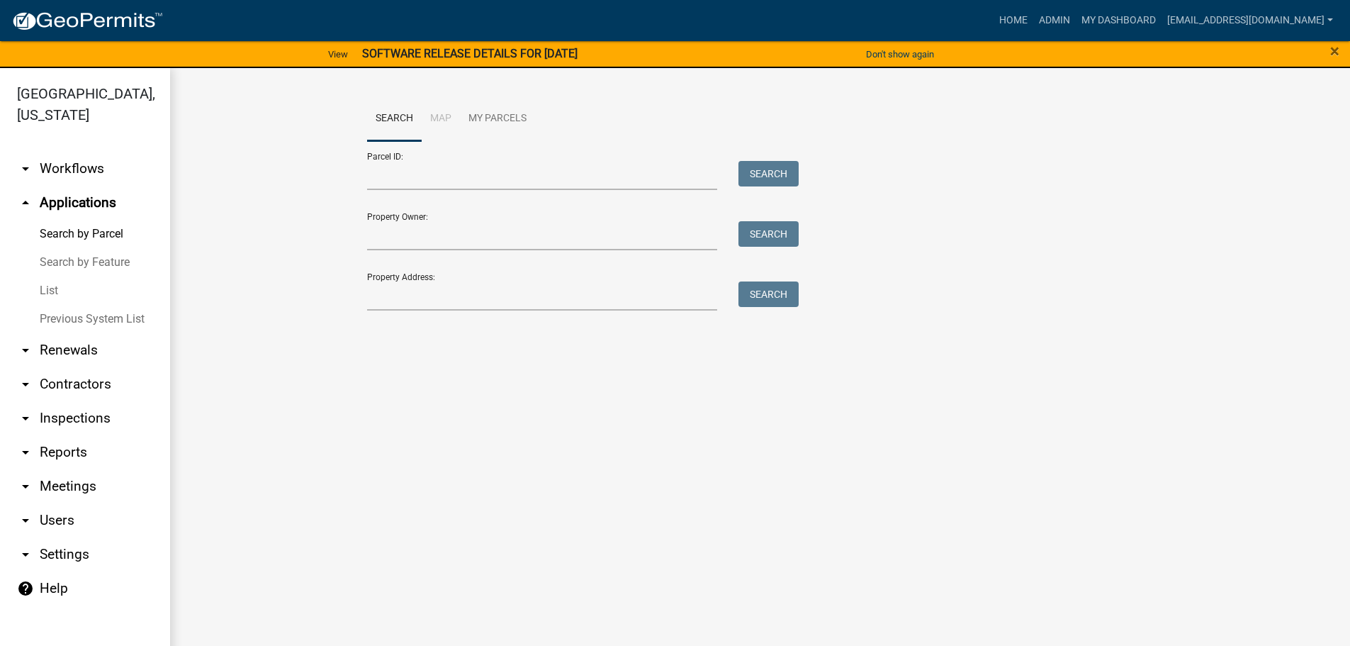
click at [49, 286] on link "List" at bounding box center [85, 290] width 170 height 28
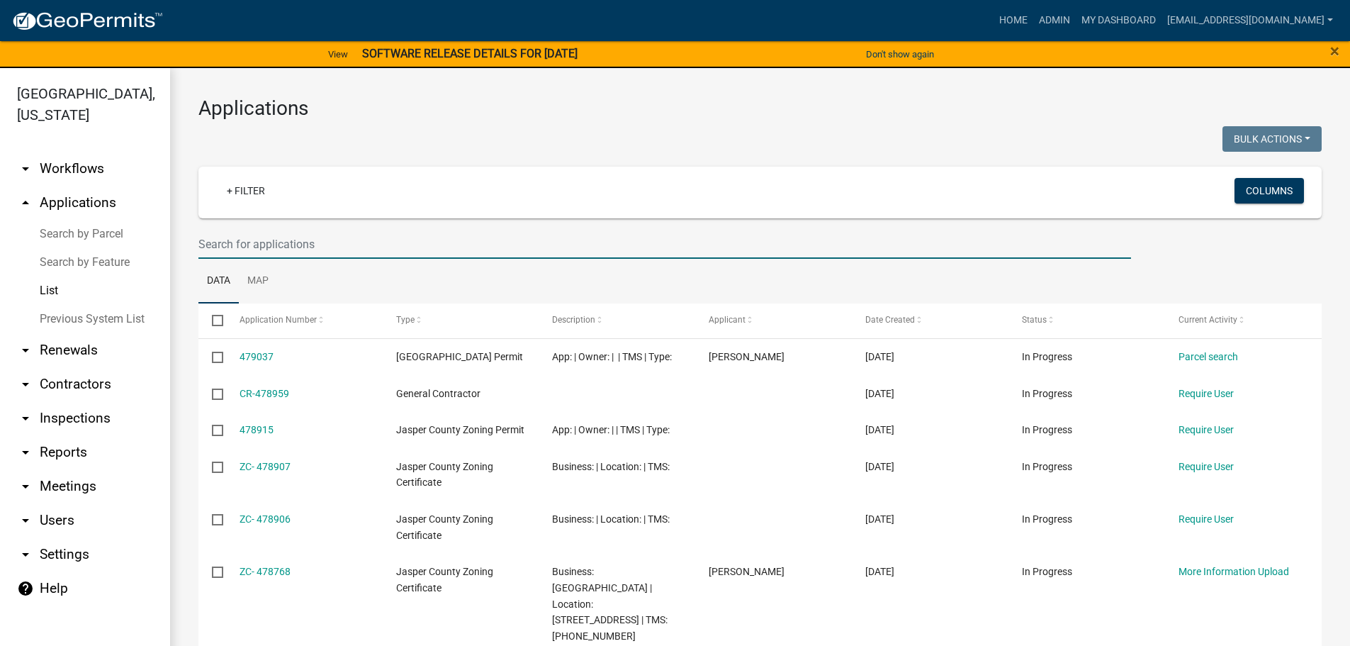
drag, startPoint x: 390, startPoint y: 232, endPoint x: 385, endPoint y: 238, distance: 7.5
click at [390, 233] on input "text" at bounding box center [664, 244] width 933 height 29
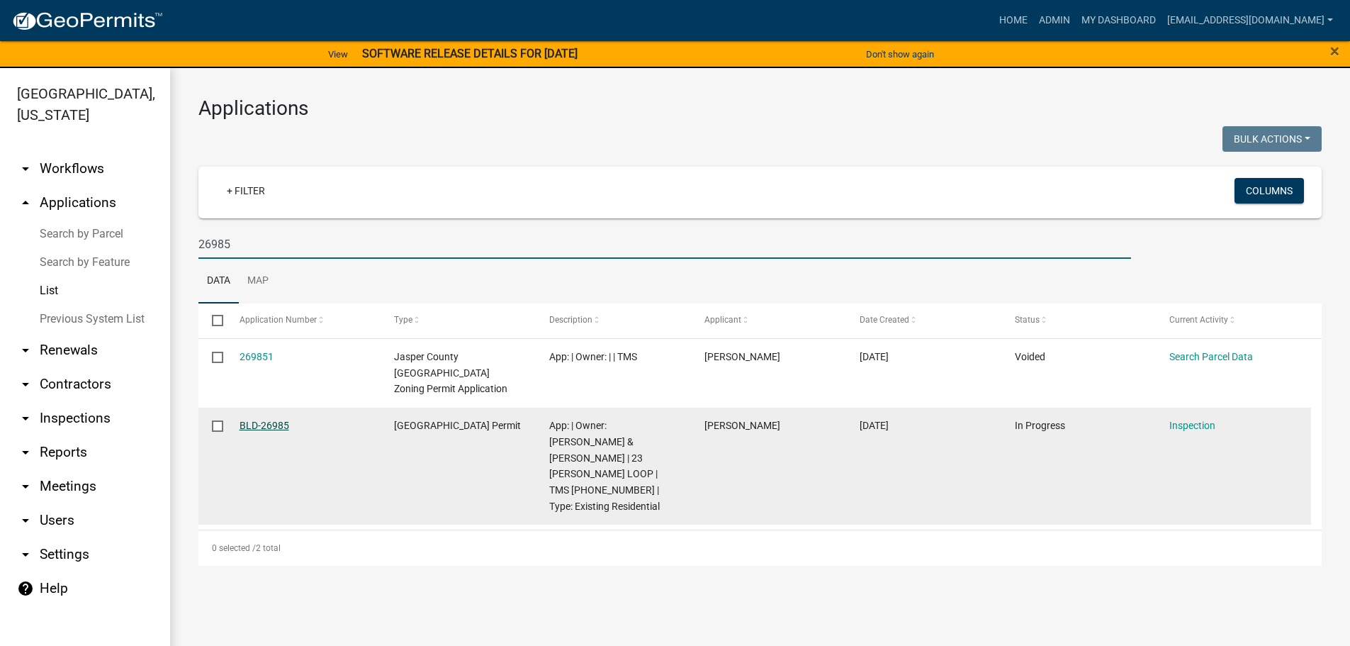
type input "26985"
click at [263, 420] on link "BLD-26985" at bounding box center [265, 425] width 50 height 11
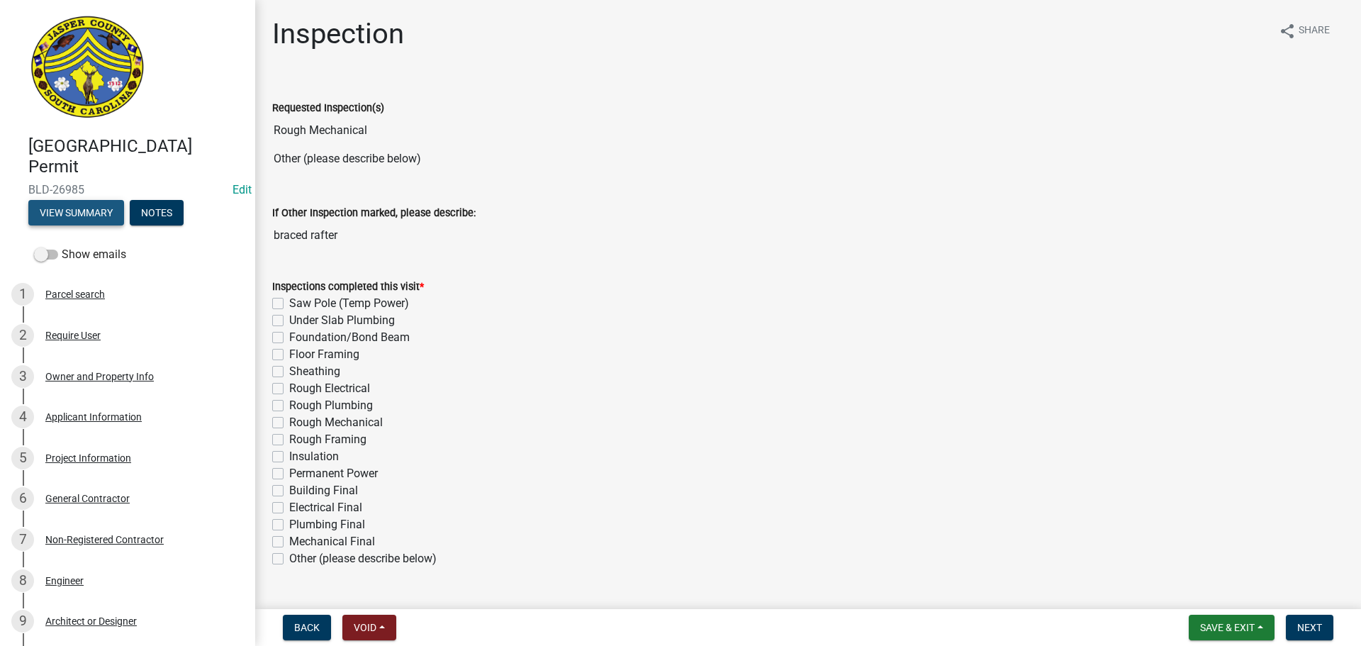
click at [85, 214] on button "View Summary" at bounding box center [76, 213] width 96 height 26
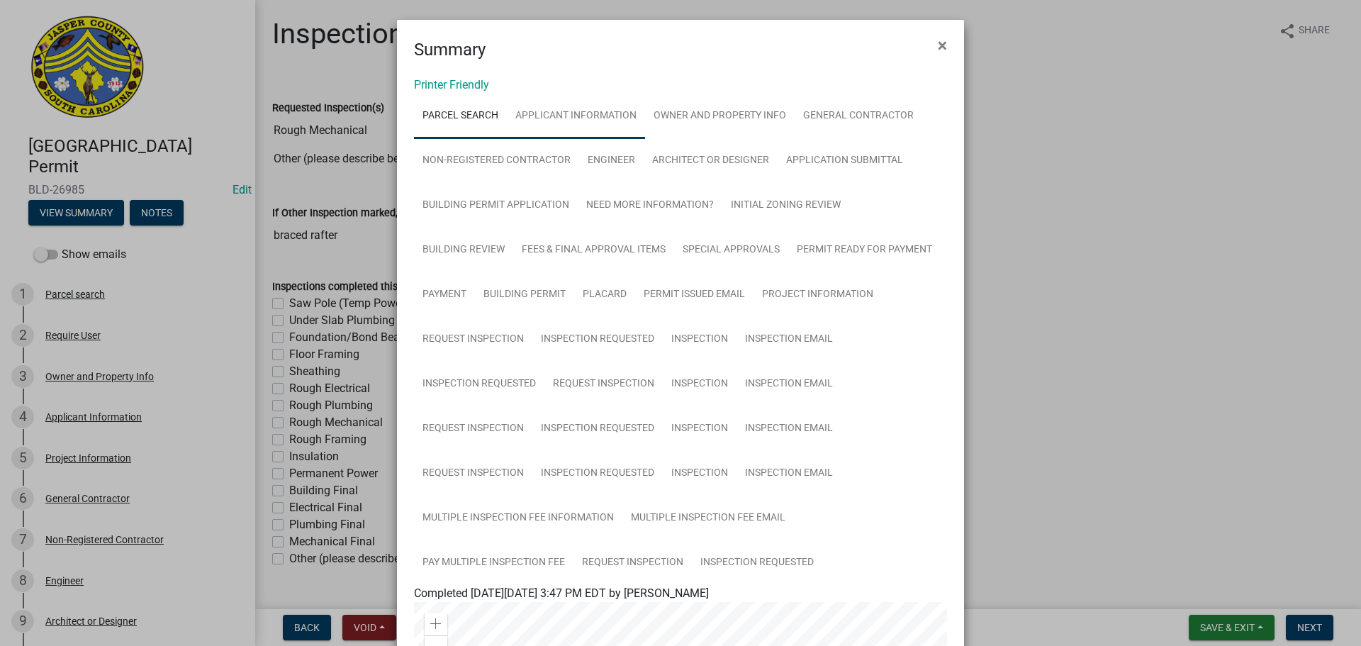
click at [573, 115] on link "Applicant Information" at bounding box center [576, 116] width 138 height 45
click at [708, 114] on link "Owner and Property Info" at bounding box center [720, 116] width 150 height 45
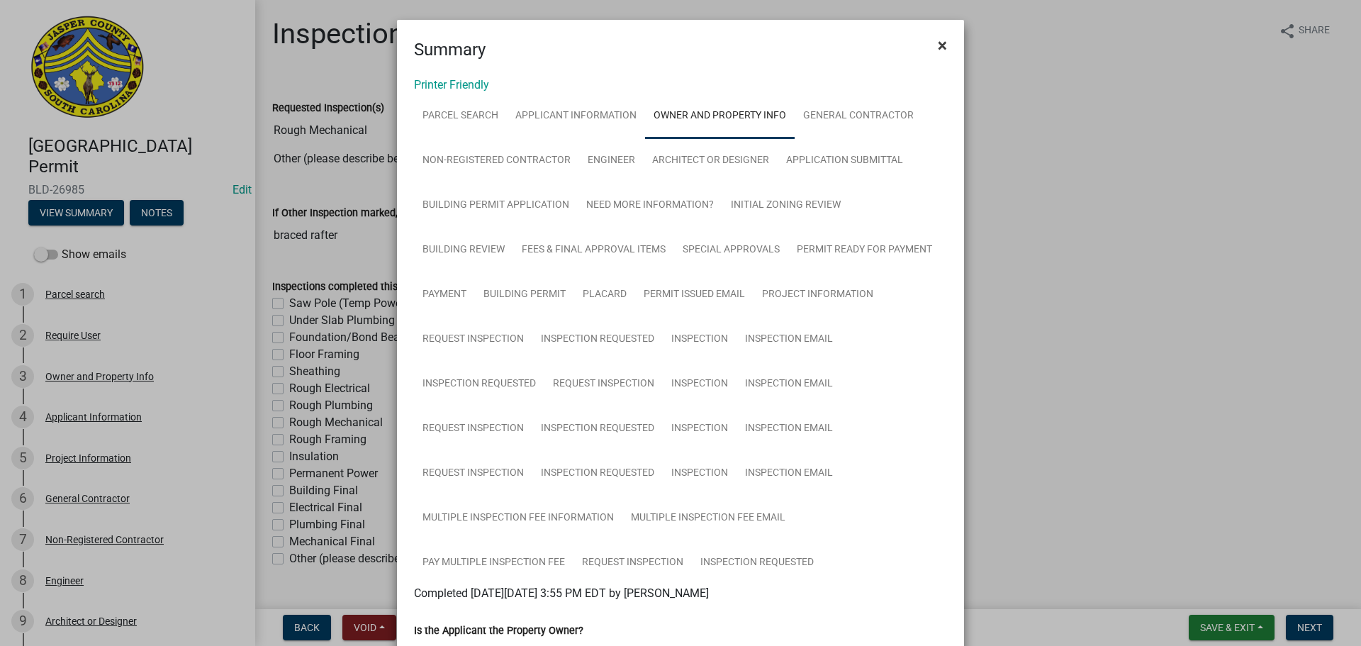
click at [941, 48] on span "×" at bounding box center [942, 45] width 9 height 20
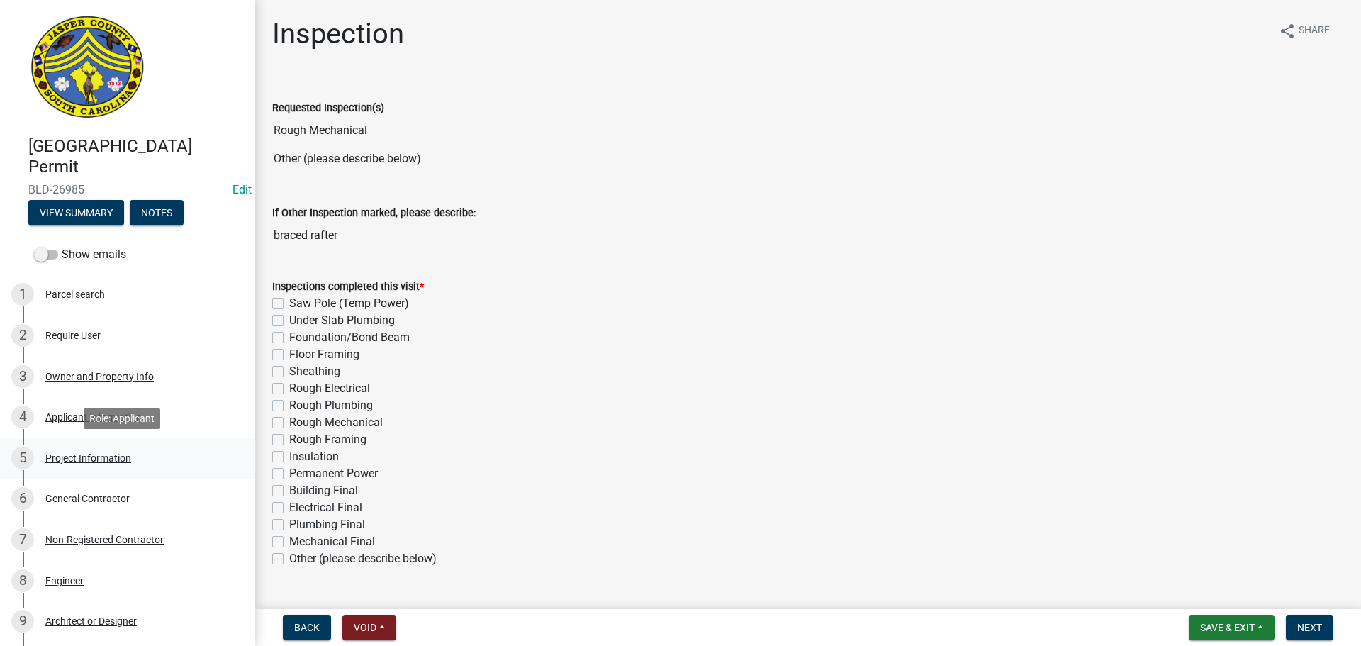
click at [79, 459] on div "Project Information" at bounding box center [88, 458] width 86 height 10
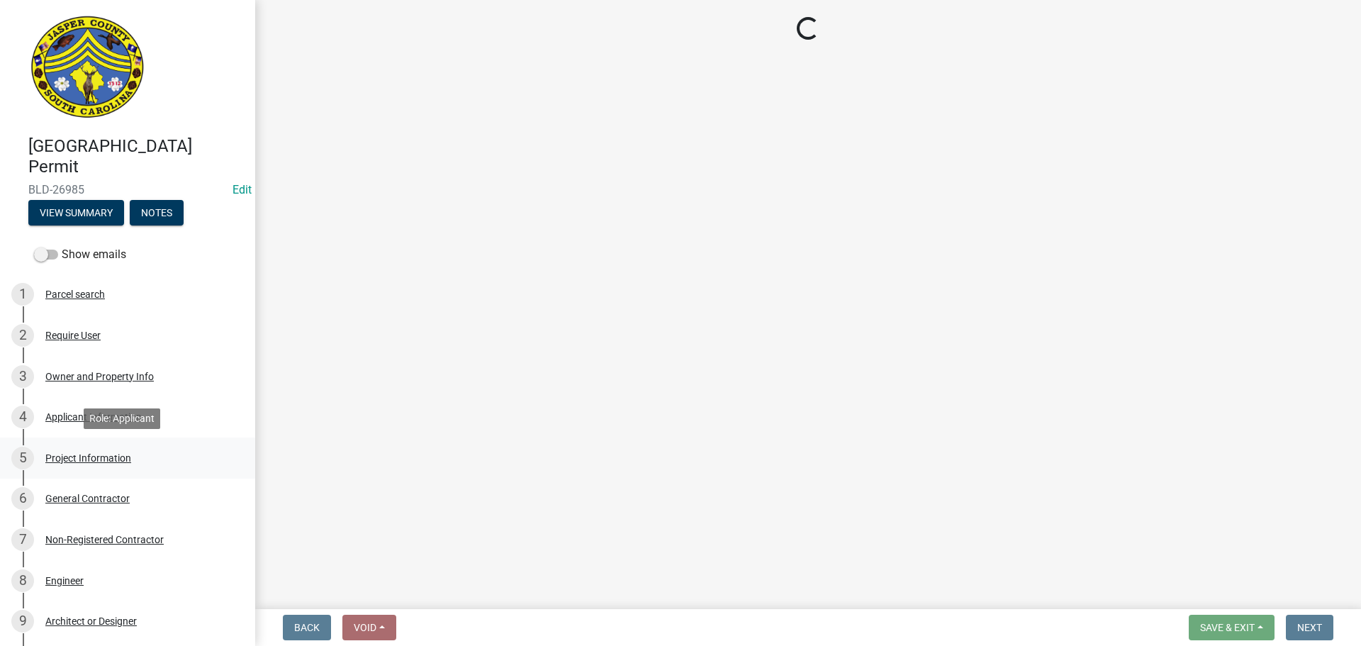
select select "5e905a11-eb57-4448-8ec9-151895bc0e28"
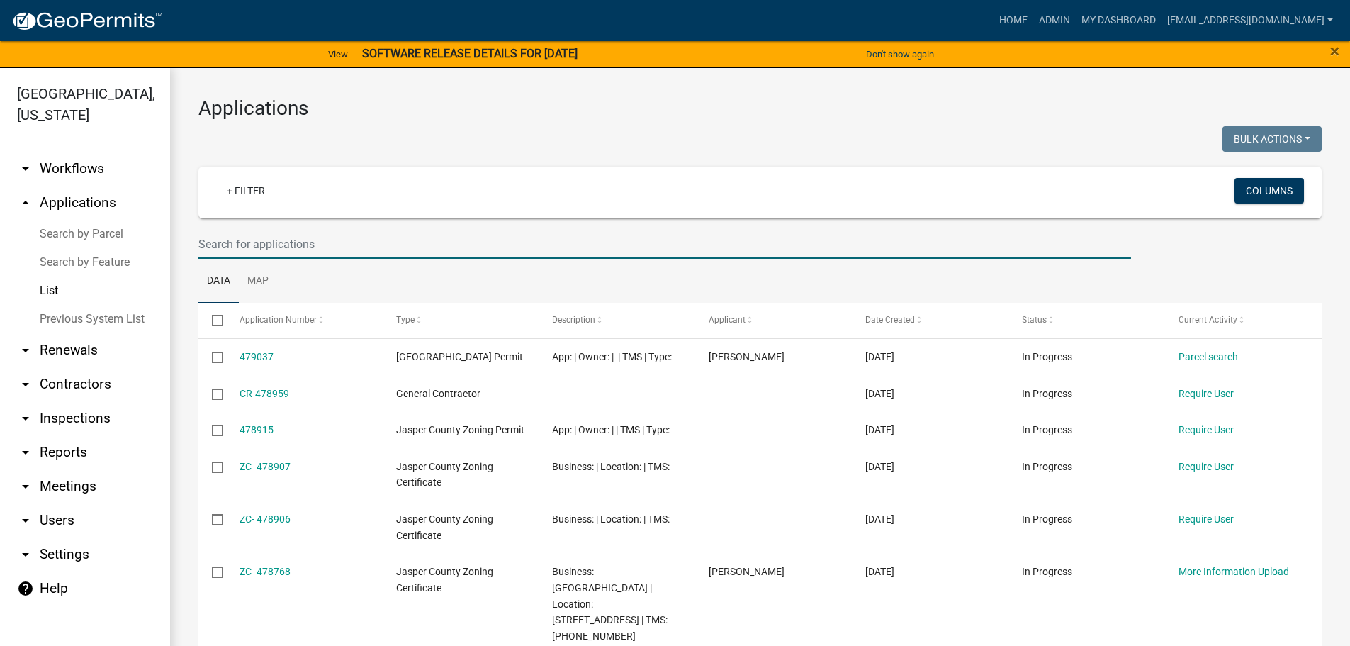
click at [434, 242] on input "text" at bounding box center [664, 244] width 933 height 29
click at [434, 241] on input "text" at bounding box center [664, 244] width 933 height 29
click at [419, 135] on div at bounding box center [474, 140] width 573 height 29
